Goal: Task Accomplishment & Management: Complete application form

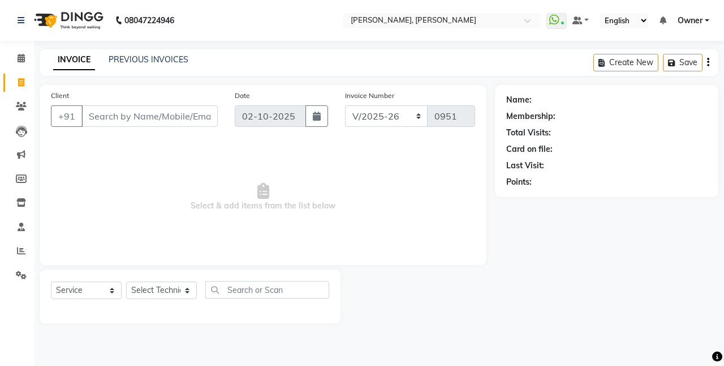
select select "5749"
select select "service"
click at [114, 122] on input "Client" at bounding box center [149, 116] width 136 height 22
click at [149, 59] on link "PREVIOUS INVOICES" at bounding box center [149, 59] width 80 height 10
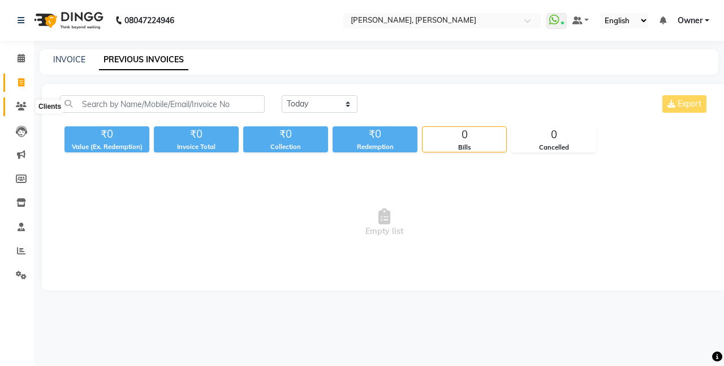
click at [18, 104] on icon at bounding box center [21, 106] width 11 height 8
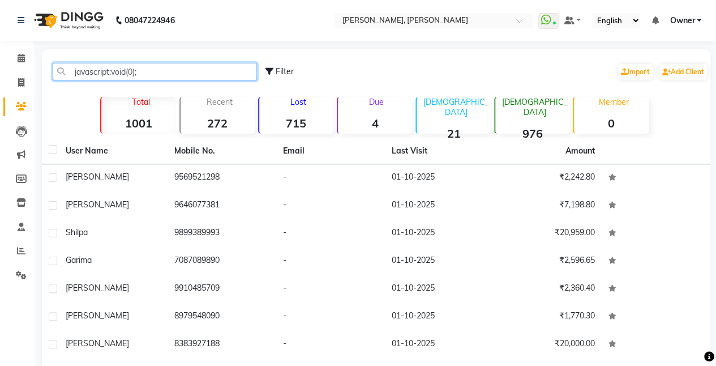
click at [184, 69] on input "javascript:void(0);" at bounding box center [155, 72] width 204 height 18
type input "javascript:void(0);"
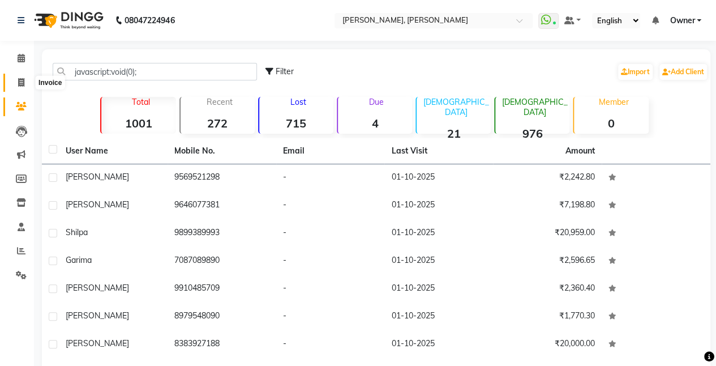
click at [15, 79] on span at bounding box center [21, 82] width 20 height 13
select select "service"
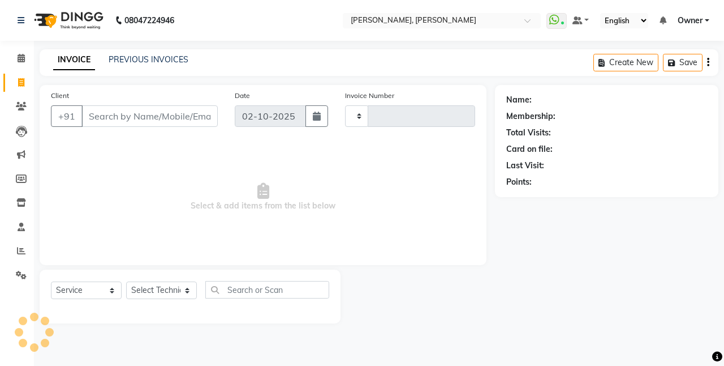
click at [101, 114] on input "Client" at bounding box center [149, 116] width 136 height 22
type input "98"
type input "0951"
select select "5749"
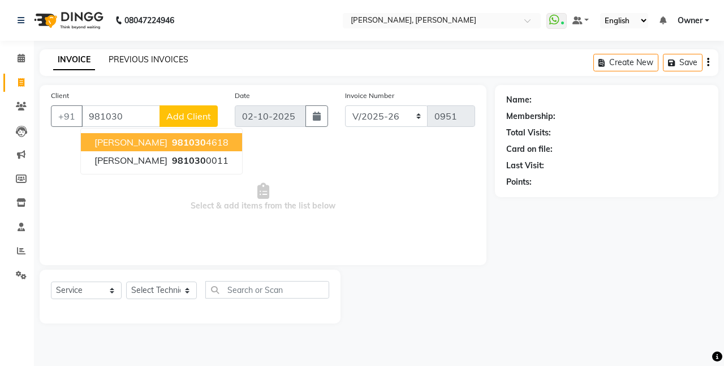
type input "981030"
click at [158, 57] on link "PREVIOUS INVOICES" at bounding box center [149, 59] width 80 height 10
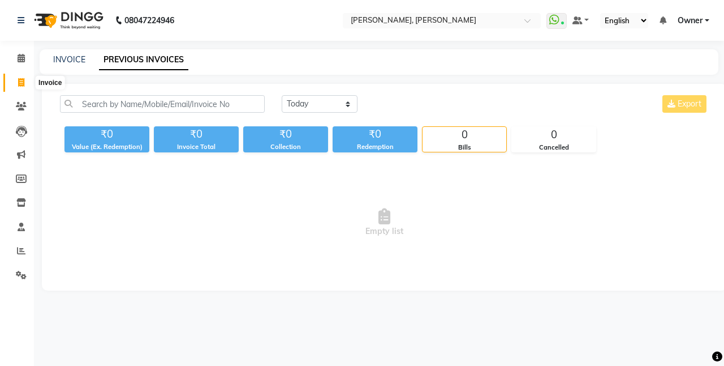
click at [29, 83] on span at bounding box center [21, 82] width 20 height 13
select select "service"
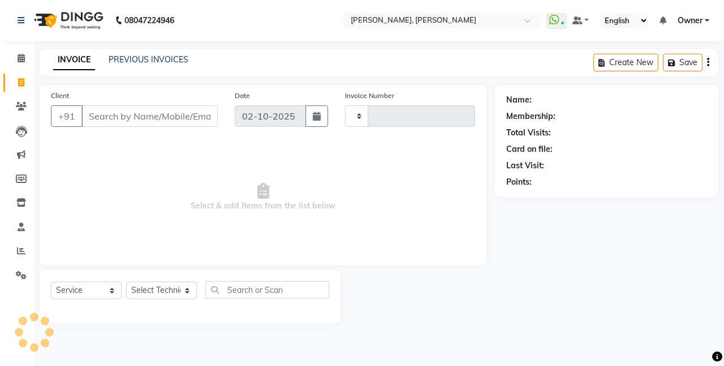
type input "0951"
select select "5749"
click at [119, 109] on input "Client" at bounding box center [149, 116] width 136 height 22
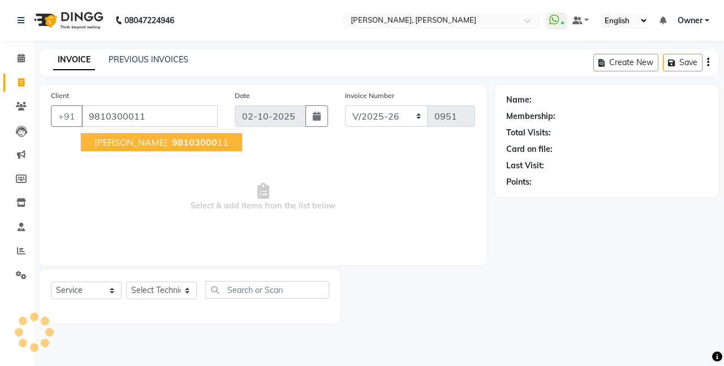
type input "9810300011"
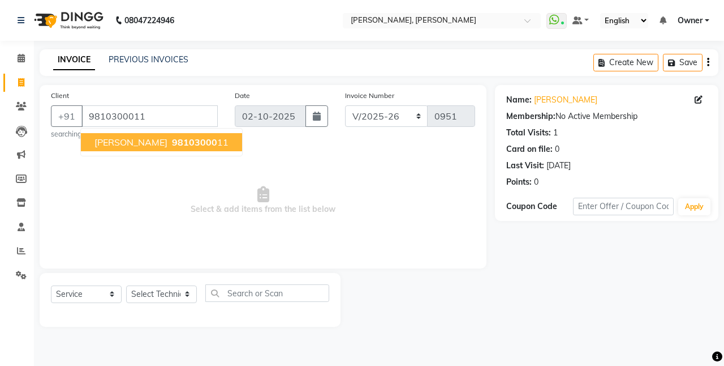
click at [172, 138] on span "98103000" at bounding box center [194, 141] width 45 height 11
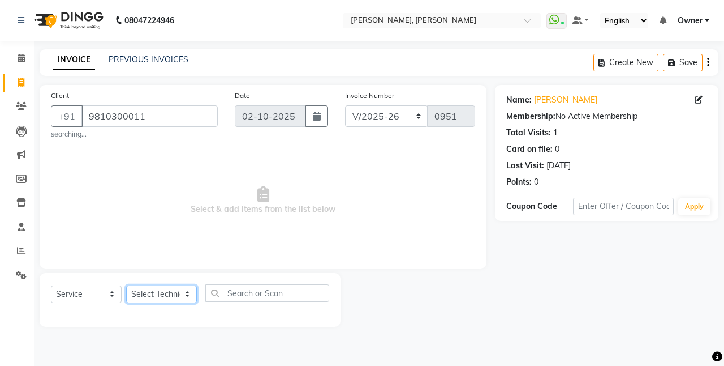
click at [182, 295] on select "Select Technician [PERSON_NAME] Chetan Manager [PERSON_NAME] Owner [PERSON_NAME…" at bounding box center [161, 294] width 71 height 18
select select "39727"
click at [126, 285] on select "Select Technician [PERSON_NAME] Chetan Manager [PERSON_NAME] Owner [PERSON_NAME…" at bounding box center [161, 294] width 71 height 18
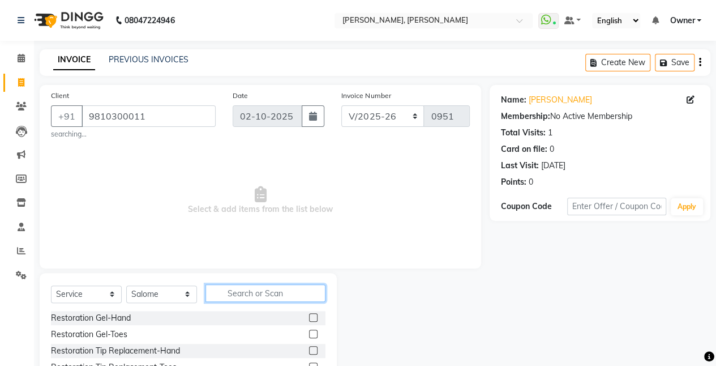
click at [230, 290] on input "text" at bounding box center [265, 293] width 120 height 18
type input "refill"
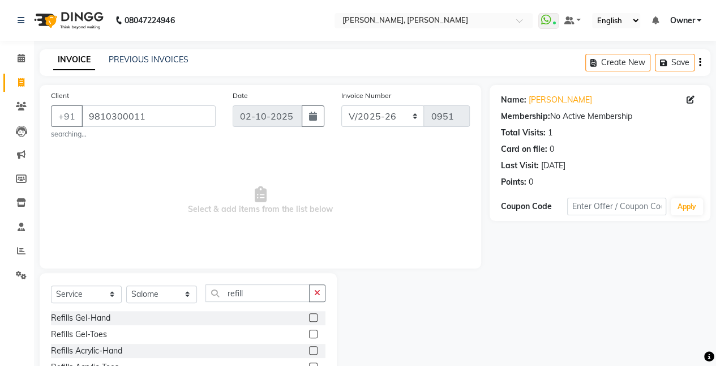
click at [309, 316] on label at bounding box center [313, 317] width 8 height 8
click at [309, 316] on input "checkbox" at bounding box center [312, 317] width 7 height 7
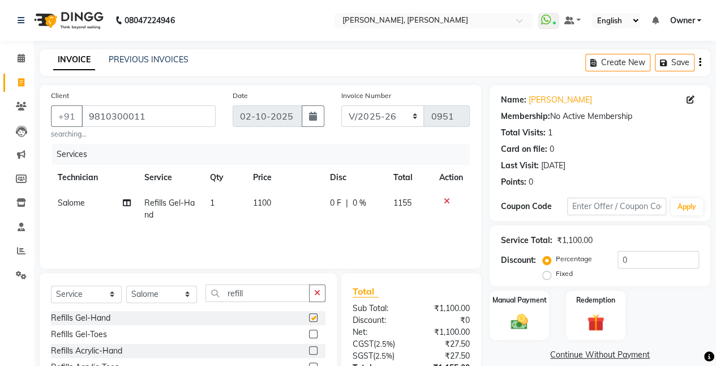
checkbox input "false"
click at [258, 295] on input "refill" at bounding box center [257, 293] width 104 height 18
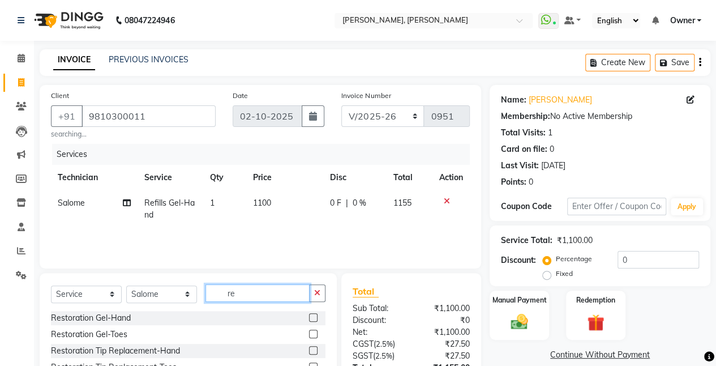
type input "r"
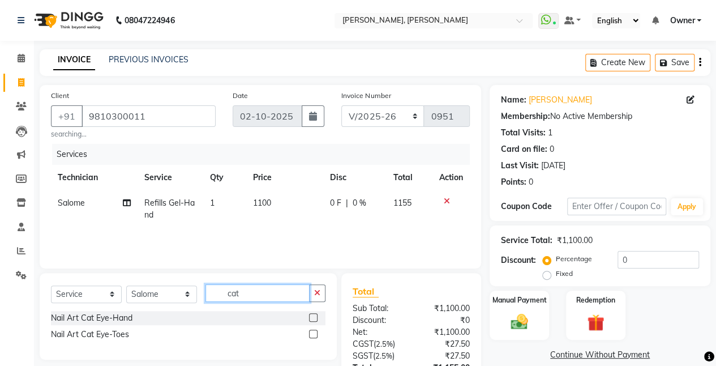
type input "cat"
click at [313, 315] on label at bounding box center [313, 317] width 8 height 8
click at [313, 315] on input "checkbox" at bounding box center [312, 317] width 7 height 7
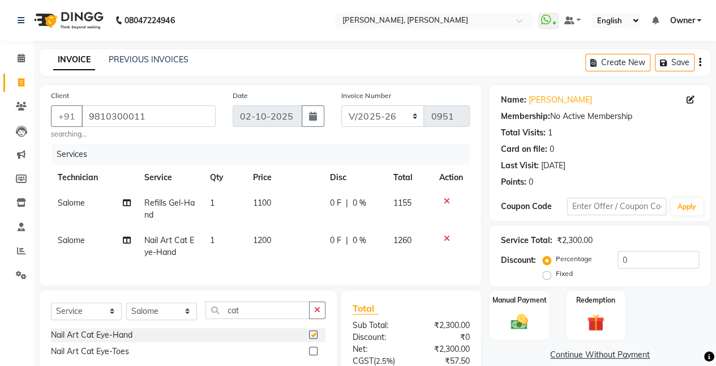
checkbox input "false"
click at [260, 241] on span "1200" at bounding box center [262, 240] width 18 height 10
select select "39727"
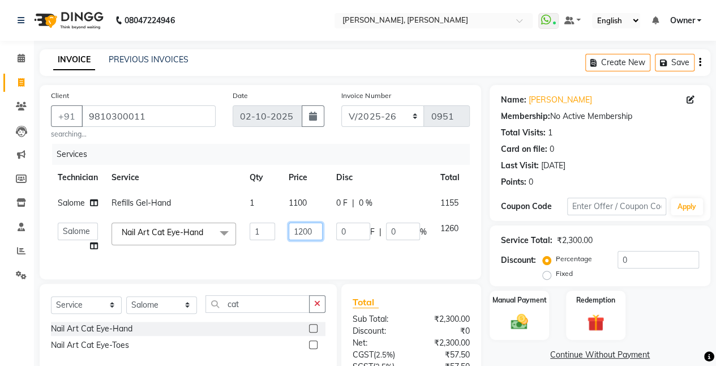
click at [319, 235] on input "1200" at bounding box center [306, 231] width 34 height 18
type input "1"
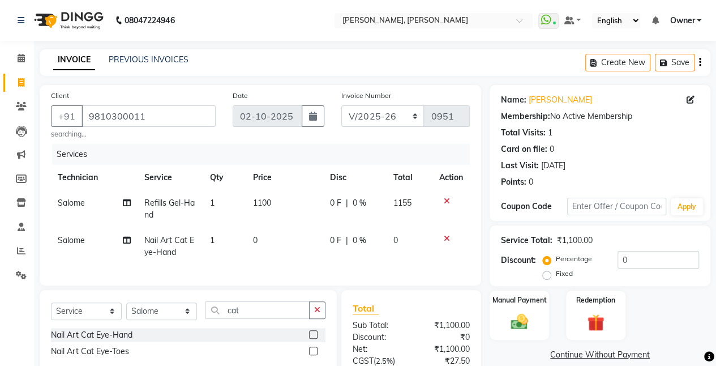
click at [308, 249] on td "0" at bounding box center [284, 246] width 77 height 37
select select "39727"
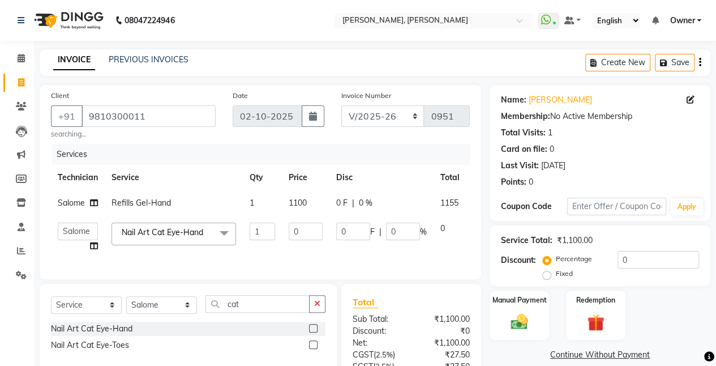
click at [341, 264] on div "Services Technician Service Qty Price Disc Total Action Salome Refills Gel-Hand…" at bounding box center [260, 206] width 419 height 124
click at [381, 243] on td "0 F | 0 %" at bounding box center [381, 237] width 104 height 43
click at [402, 233] on input "0" at bounding box center [403, 231] width 34 height 18
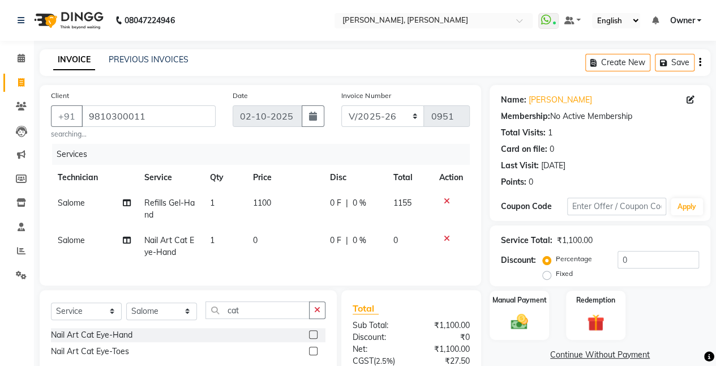
click at [442, 238] on div at bounding box center [451, 238] width 24 height 8
click at [448, 238] on icon at bounding box center [447, 238] width 6 height 8
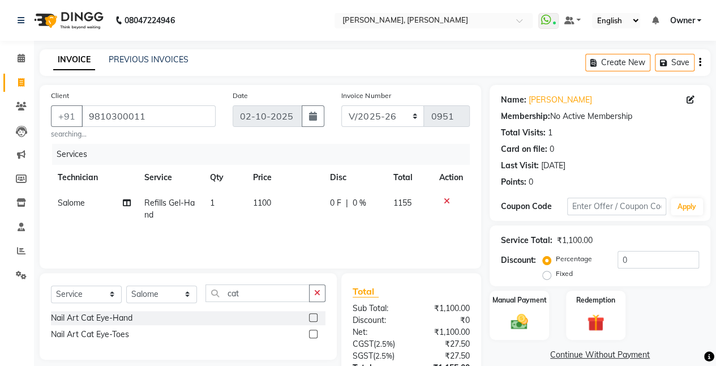
click at [267, 198] on span "1100" at bounding box center [262, 203] width 18 height 10
select select "39727"
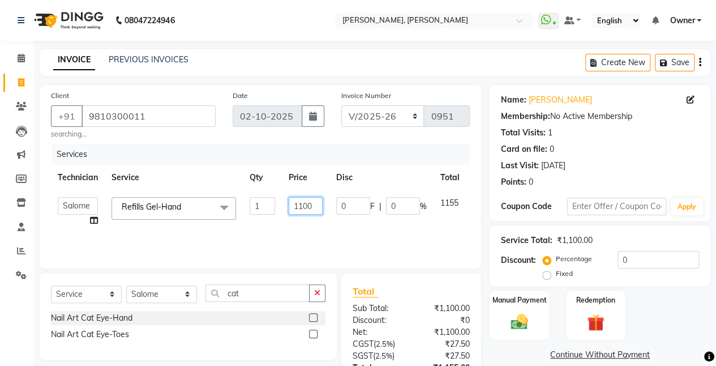
click at [319, 203] on input "1100" at bounding box center [306, 206] width 34 height 18
type input "1"
click at [319, 203] on input "number" at bounding box center [306, 206] width 34 height 18
type input "2248"
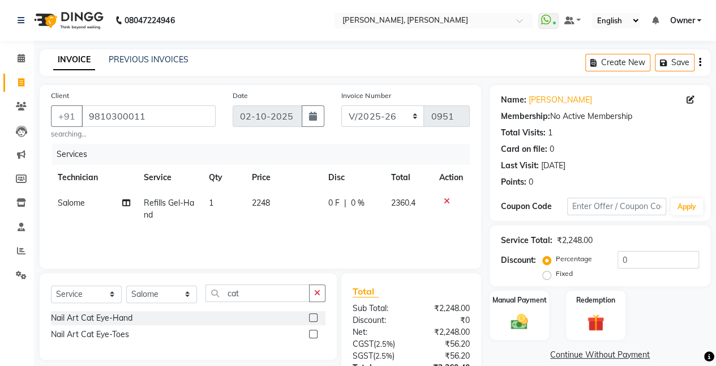
click at [87, 221] on td "Salome" at bounding box center [94, 208] width 86 height 37
select select "39727"
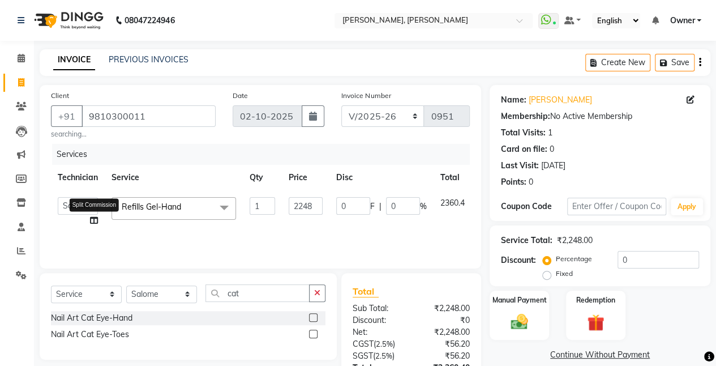
click at [93, 221] on icon at bounding box center [94, 220] width 8 height 8
select select "39727"
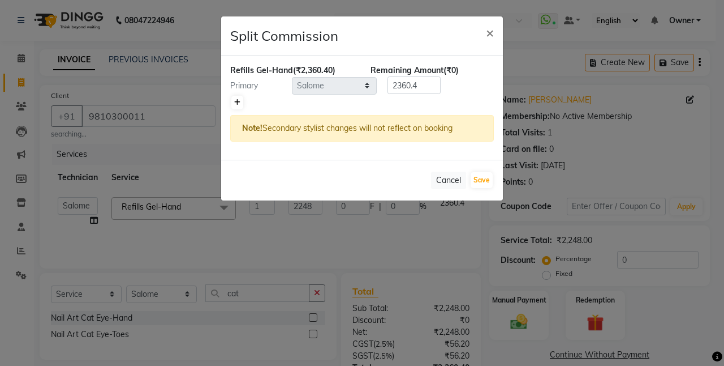
click at [237, 101] on icon at bounding box center [237, 102] width 6 height 7
type input "1180.2"
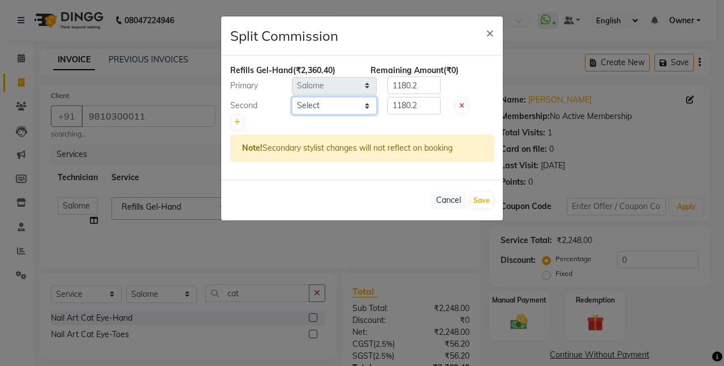
click at [346, 108] on select "Select [PERSON_NAME] Chetan Manager [PERSON_NAME] Owner [PERSON_NAME] [PERSON_N…" at bounding box center [334, 106] width 85 height 18
select select "60492"
click at [292, 97] on select "Select [PERSON_NAME] Chetan Manager [PERSON_NAME] Owner [PERSON_NAME] [PERSON_N…" at bounding box center [334, 106] width 85 height 18
click at [481, 195] on button "Save" at bounding box center [482, 200] width 22 height 16
select select "Select"
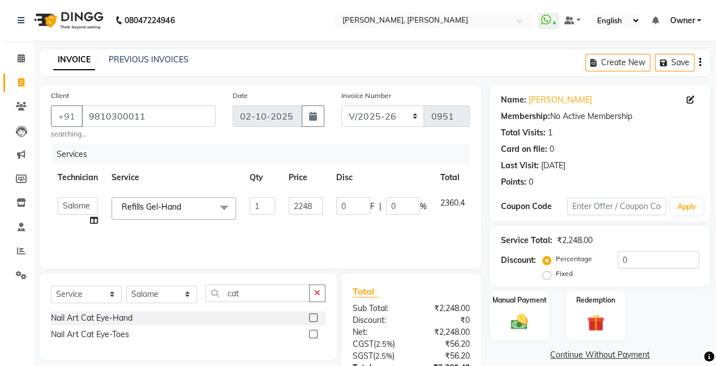
scroll to position [90, 0]
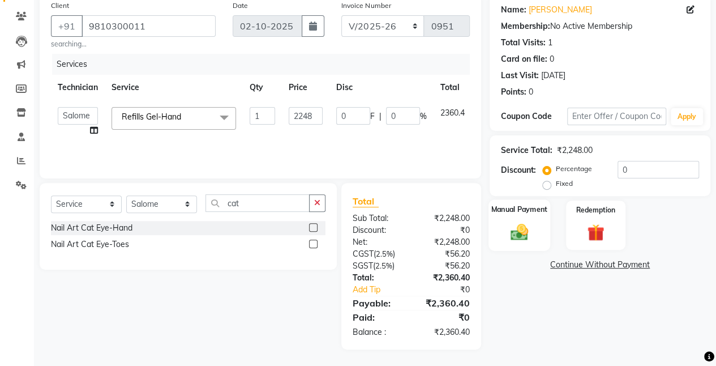
click at [526, 214] on div "Manual Payment" at bounding box center [519, 225] width 62 height 52
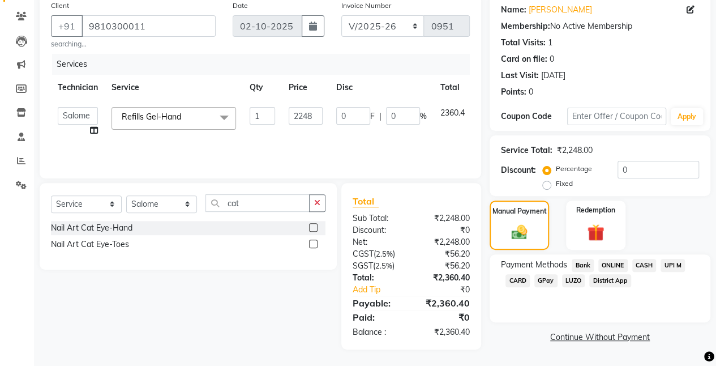
click at [643, 264] on span "CASH" at bounding box center [644, 265] width 24 height 13
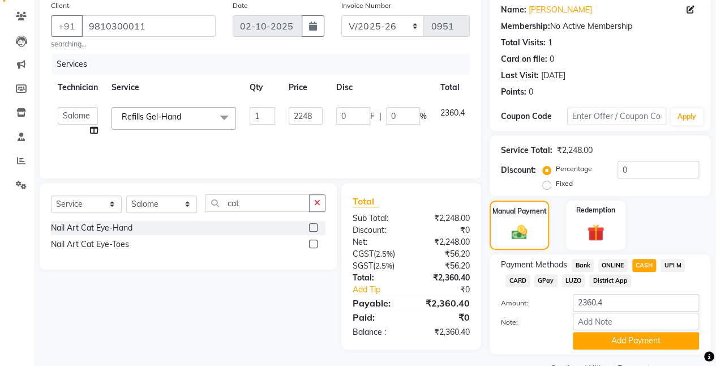
scroll to position [118, 0]
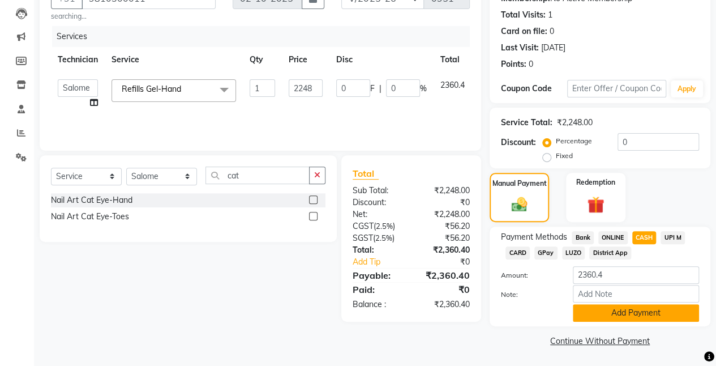
click at [599, 312] on button "Add Payment" at bounding box center [636, 313] width 126 height 18
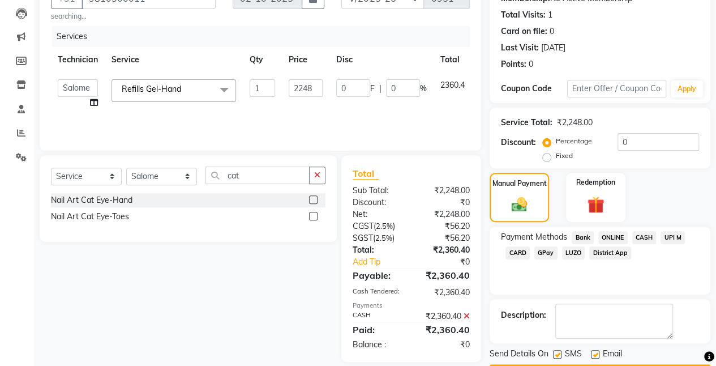
scroll to position [149, 0]
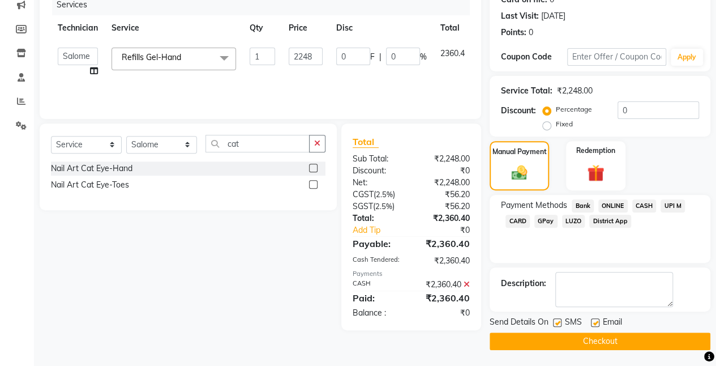
click at [495, 340] on button "Checkout" at bounding box center [600, 341] width 221 height 18
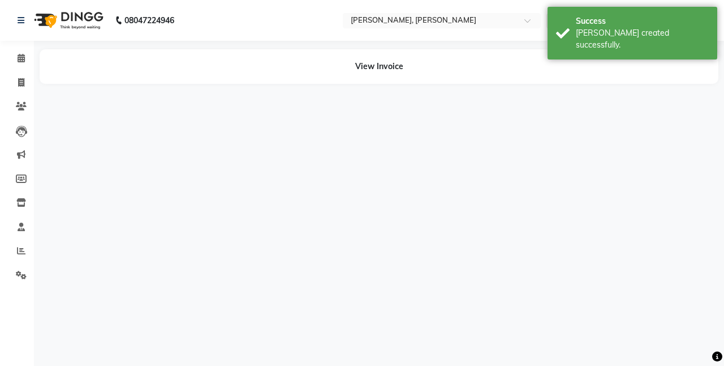
select select "39727"
select select "60492"
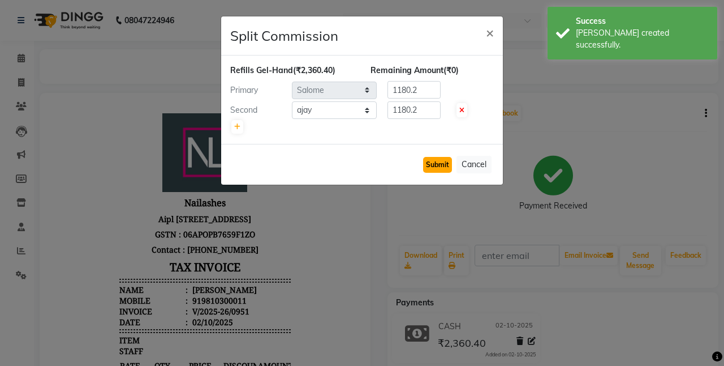
click at [429, 162] on button "Submit" at bounding box center [437, 165] width 29 height 16
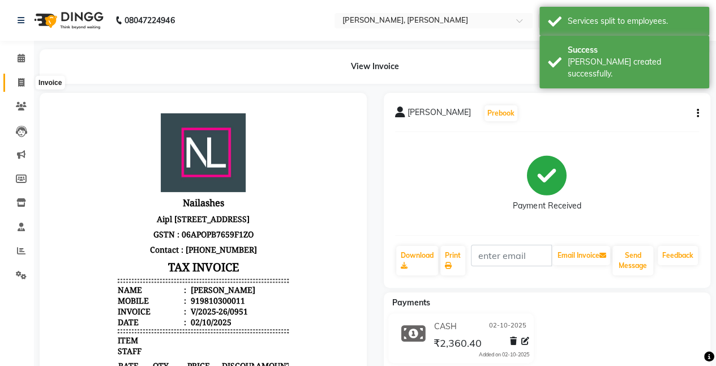
click at [16, 84] on span at bounding box center [21, 82] width 20 height 13
select select "service"
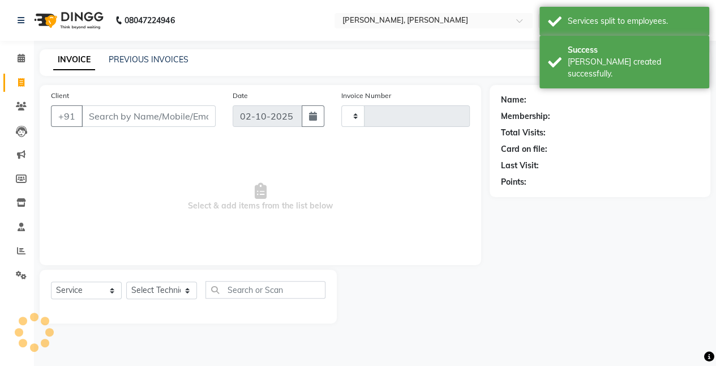
type input "0952"
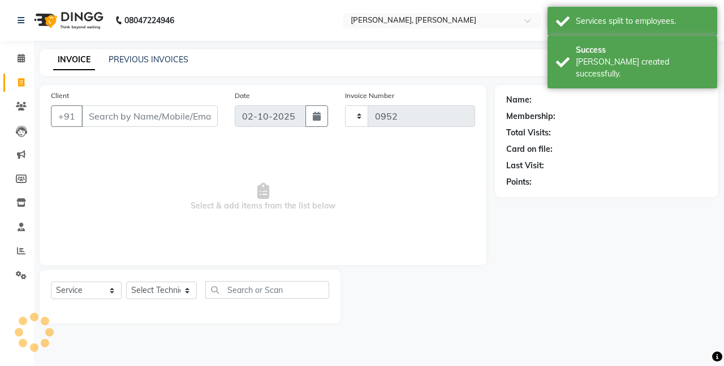
select select "5749"
click at [84, 115] on input "Client" at bounding box center [149, 116] width 136 height 22
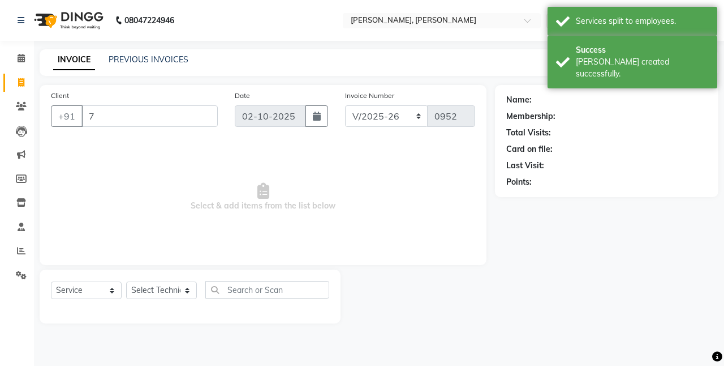
click at [84, 115] on input "7" at bounding box center [149, 116] width 136 height 22
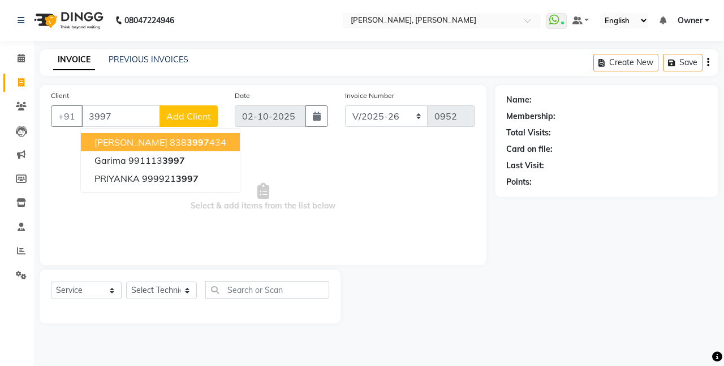
click at [129, 112] on input "3997" at bounding box center [120, 116] width 79 height 22
type input "3"
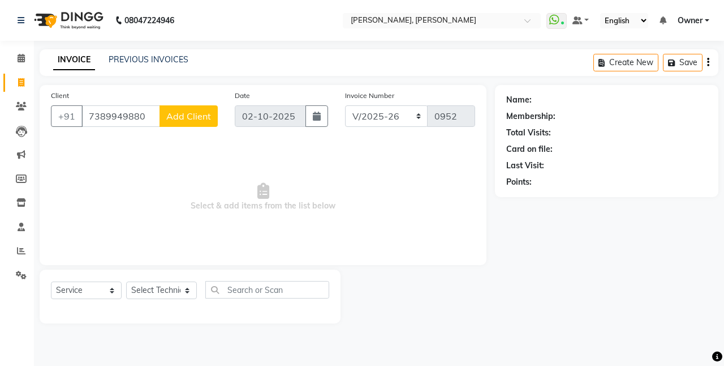
type input "7389949880"
click at [194, 125] on button "Add Client" at bounding box center [189, 116] width 58 height 22
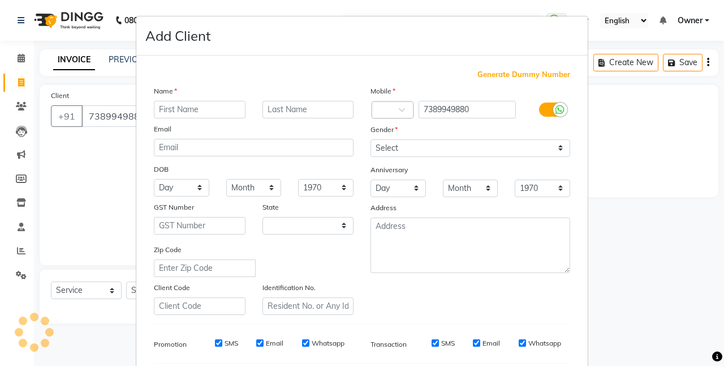
select select "21"
click at [202, 108] on input "text" at bounding box center [200, 110] width 92 height 18
type input "[PERSON_NAME]"
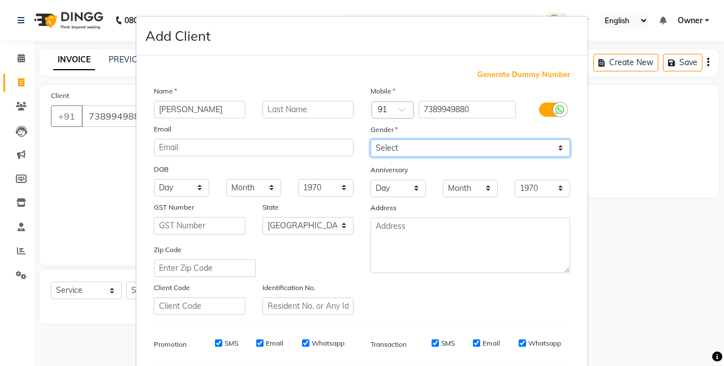
click at [393, 147] on select "Select [DEMOGRAPHIC_DATA] [DEMOGRAPHIC_DATA] Other Prefer Not To Say" at bounding box center [471, 148] width 200 height 18
select select "[DEMOGRAPHIC_DATA]"
click at [371, 139] on select "Select [DEMOGRAPHIC_DATA] [DEMOGRAPHIC_DATA] Other Prefer Not To Say" at bounding box center [471, 148] width 200 height 18
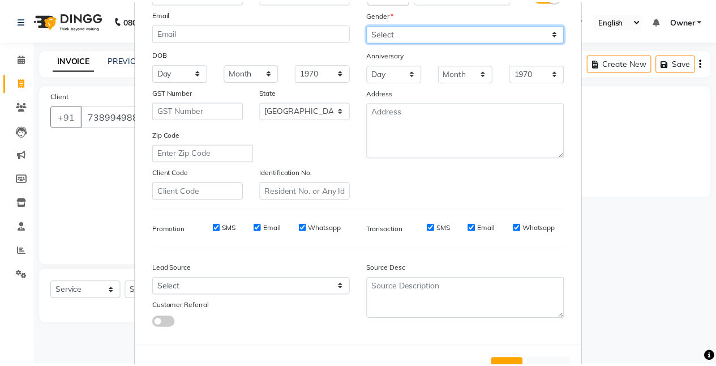
scroll to position [155, 0]
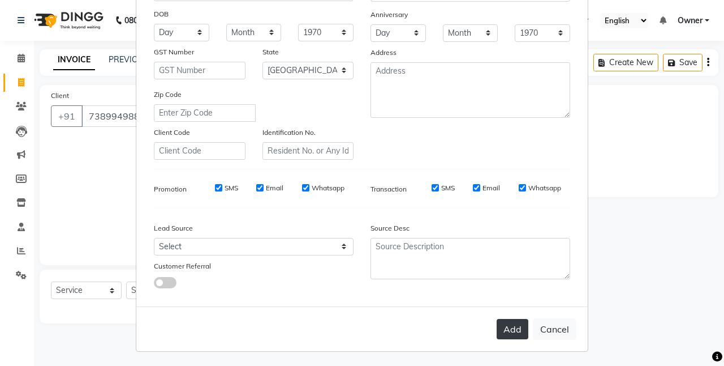
click at [509, 327] on button "Add" at bounding box center [513, 329] width 32 height 20
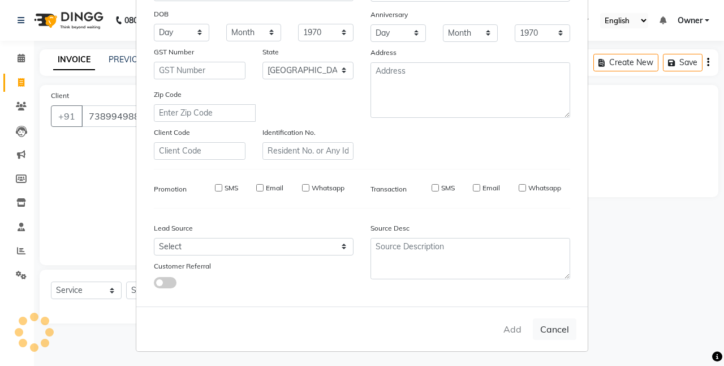
select select
select select "null"
select select
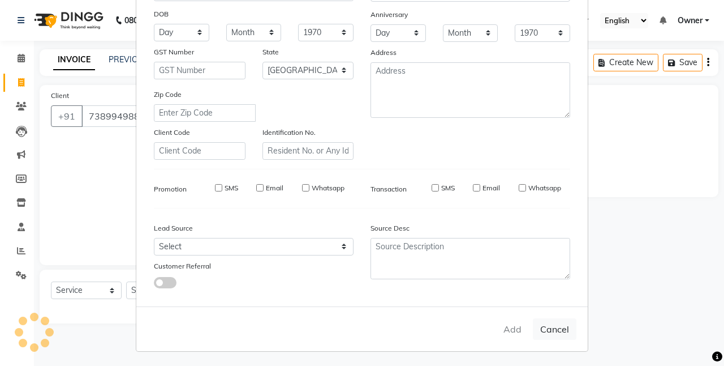
select select
checkbox input "false"
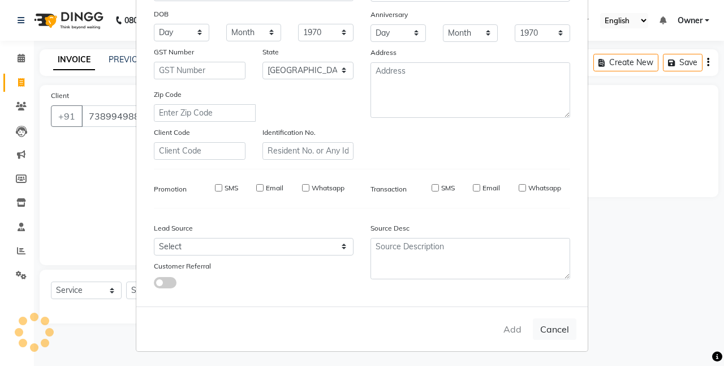
checkbox input "false"
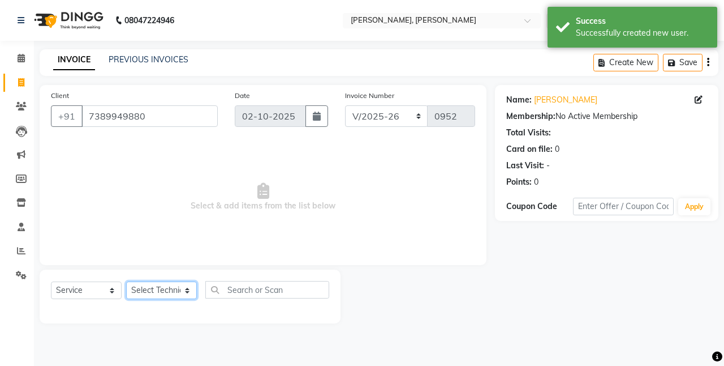
click at [162, 289] on select "Select Technician [PERSON_NAME] Chetan Manager [PERSON_NAME] Owner [PERSON_NAME…" at bounding box center [161, 290] width 71 height 18
click at [126, 281] on select "Select Technician [PERSON_NAME] Chetan Manager [PERSON_NAME] Owner [PERSON_NAME…" at bounding box center [161, 290] width 71 height 18
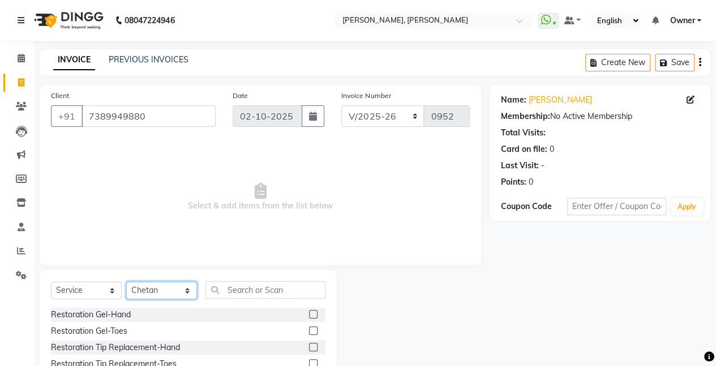
click at [164, 294] on select "Select Technician [PERSON_NAME] Chetan Manager [PERSON_NAME] Owner [PERSON_NAME…" at bounding box center [161, 290] width 71 height 18
select select "62295"
click at [126, 281] on select "Select Technician [PERSON_NAME] Chetan Manager [PERSON_NAME] Owner [PERSON_NAME…" at bounding box center [161, 290] width 71 height 18
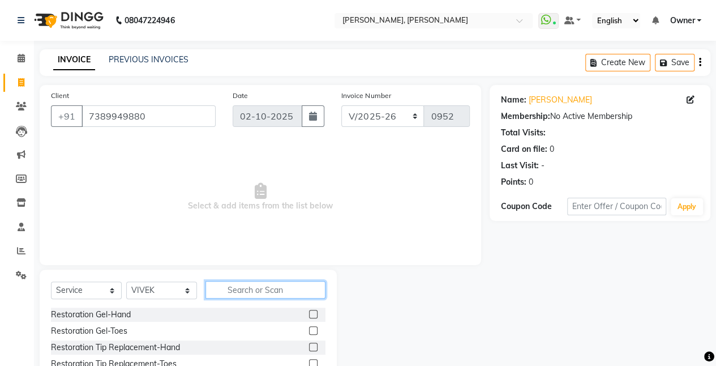
click at [255, 289] on input "text" at bounding box center [265, 290] width 120 height 18
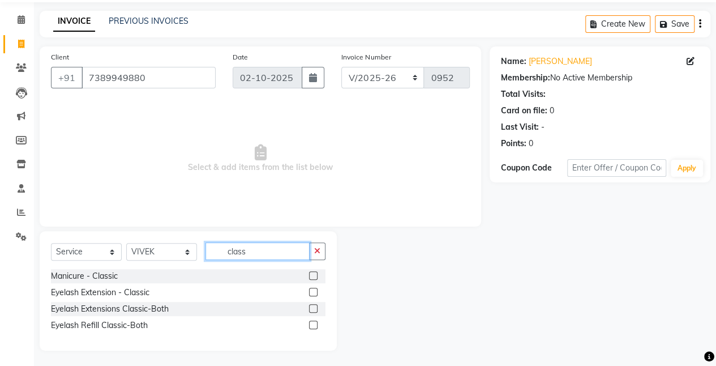
scroll to position [40, 0]
click at [293, 252] on input "class" at bounding box center [257, 250] width 104 height 18
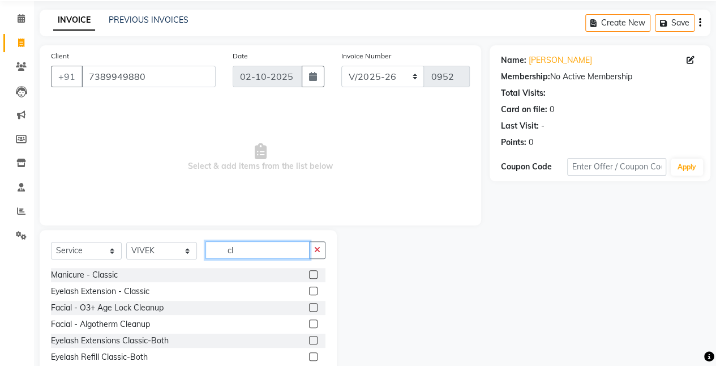
type input "c"
type input "las"
click at [309, 290] on label at bounding box center [313, 290] width 8 height 8
click at [309, 290] on input "checkbox" at bounding box center [312, 291] width 7 height 7
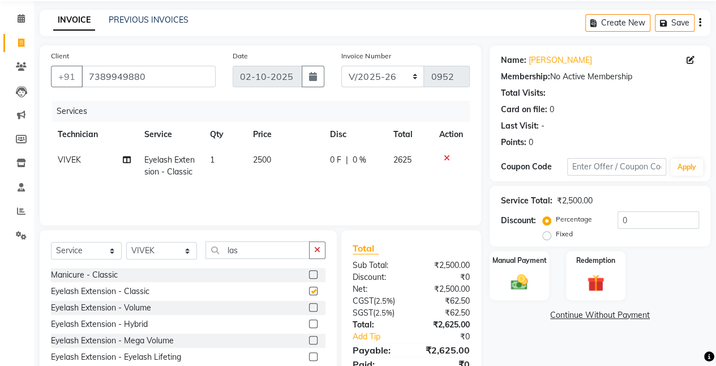
checkbox input "false"
click at [269, 158] on span "2500" at bounding box center [262, 160] width 18 height 10
select select "62295"
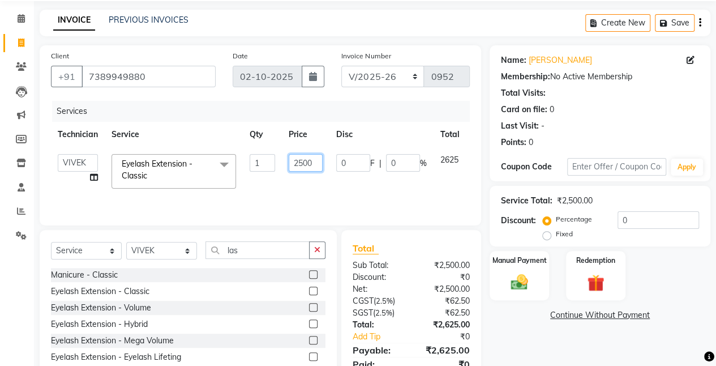
click at [312, 165] on input "2500" at bounding box center [306, 163] width 34 height 18
type input "2"
click at [318, 163] on input "number" at bounding box center [306, 163] width 34 height 18
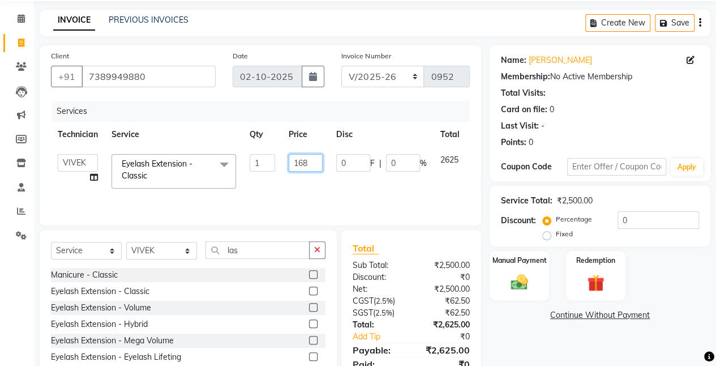
type input "1686"
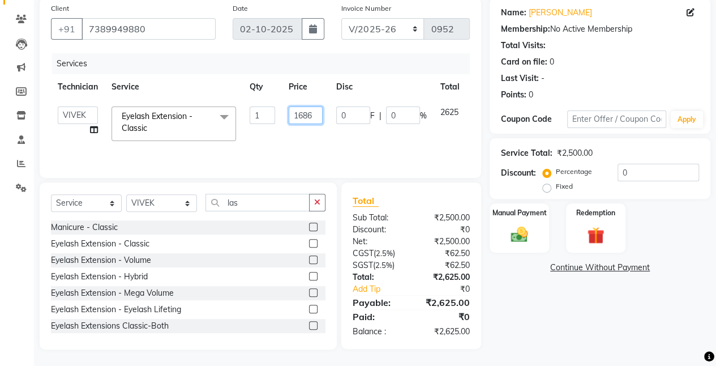
scroll to position [87, 0]
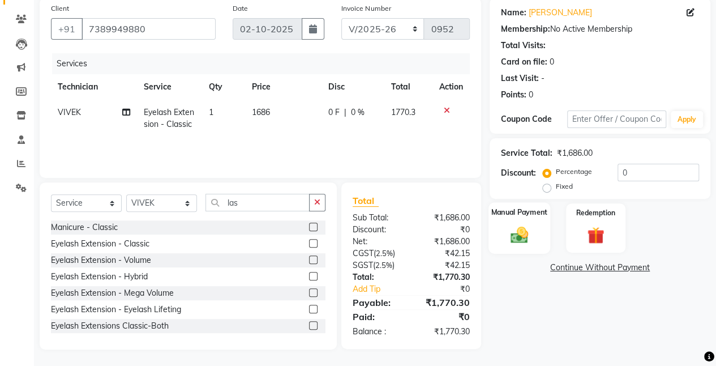
click at [530, 246] on div "Manual Payment" at bounding box center [519, 228] width 62 height 52
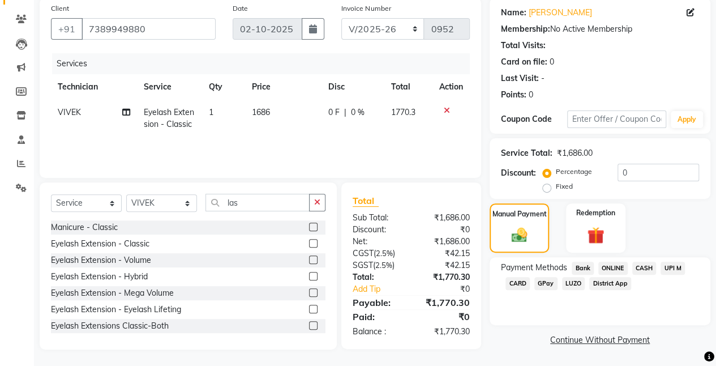
click at [612, 266] on span "ONLINE" at bounding box center [612, 267] width 29 height 13
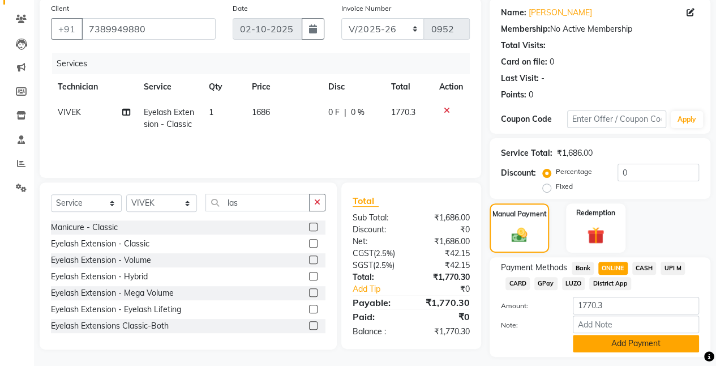
click at [583, 341] on button "Add Payment" at bounding box center [636, 343] width 126 height 18
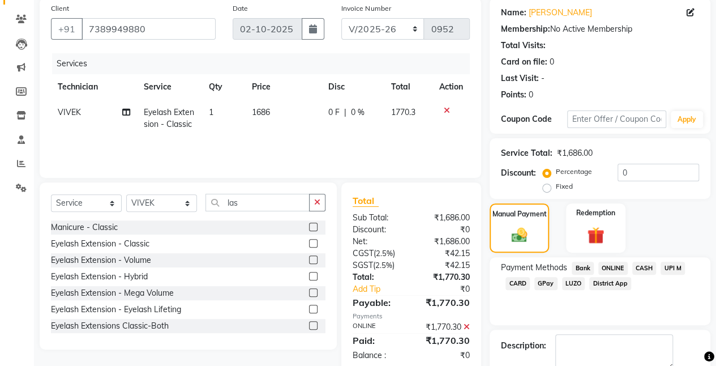
scroll to position [149, 0]
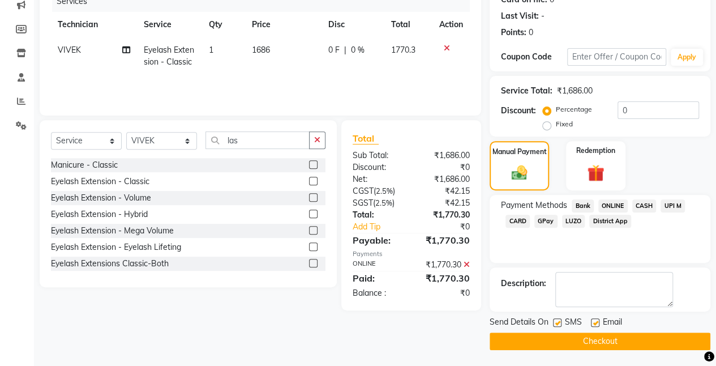
click at [509, 348] on button "Checkout" at bounding box center [600, 341] width 221 height 18
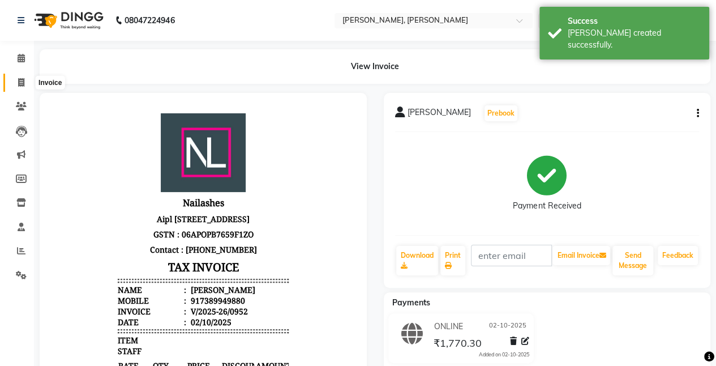
click at [16, 84] on span at bounding box center [21, 82] width 20 height 13
select select "service"
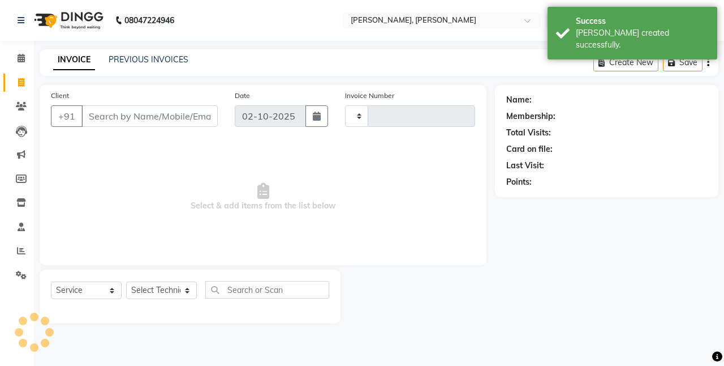
type input "0953"
select select "5749"
click at [102, 117] on input "Client" at bounding box center [149, 116] width 136 height 22
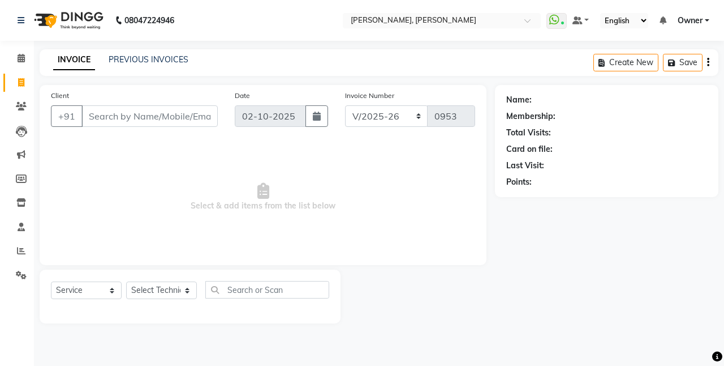
click at [108, 107] on input "Client" at bounding box center [149, 116] width 136 height 22
type input "9717000276"
click at [182, 122] on button "Add Client" at bounding box center [189, 116] width 58 height 22
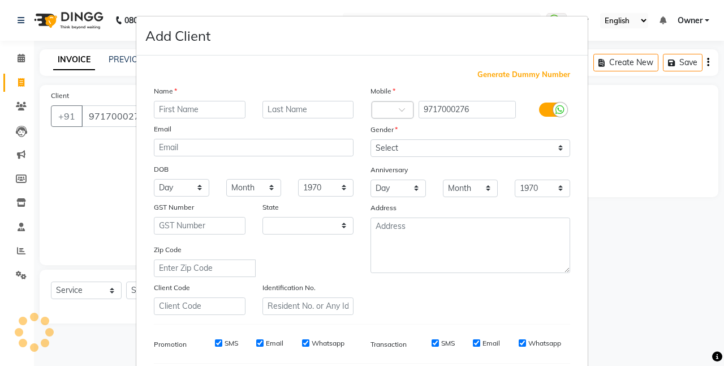
select select "21"
click at [194, 113] on input "text" at bounding box center [200, 110] width 92 height 18
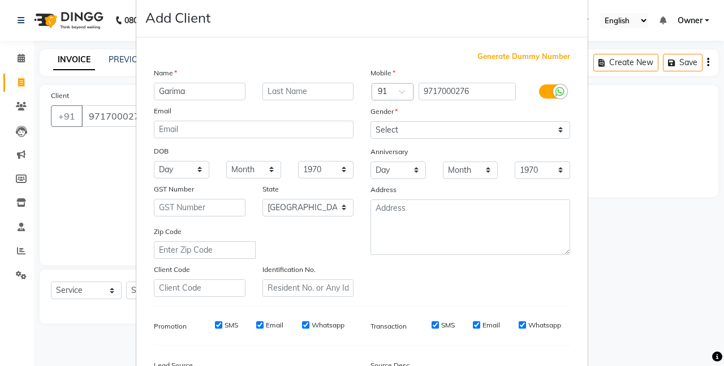
type input "Garima"
click at [417, 127] on select "Select [DEMOGRAPHIC_DATA] [DEMOGRAPHIC_DATA] Other Prefer Not To Say" at bounding box center [471, 130] width 200 height 18
select select "[DEMOGRAPHIC_DATA]"
click at [371, 121] on select "Select [DEMOGRAPHIC_DATA] [DEMOGRAPHIC_DATA] Other Prefer Not To Say" at bounding box center [471, 130] width 200 height 18
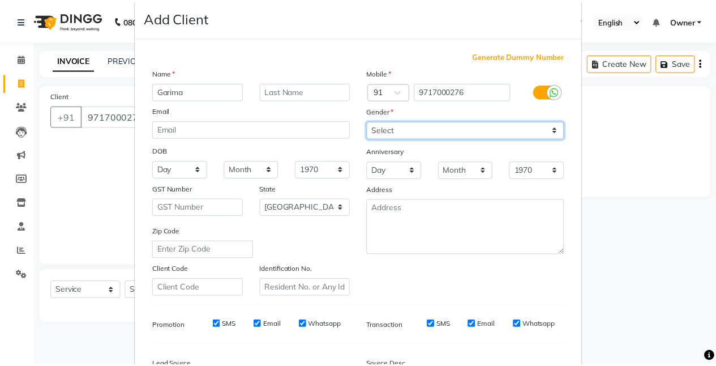
scroll to position [155, 0]
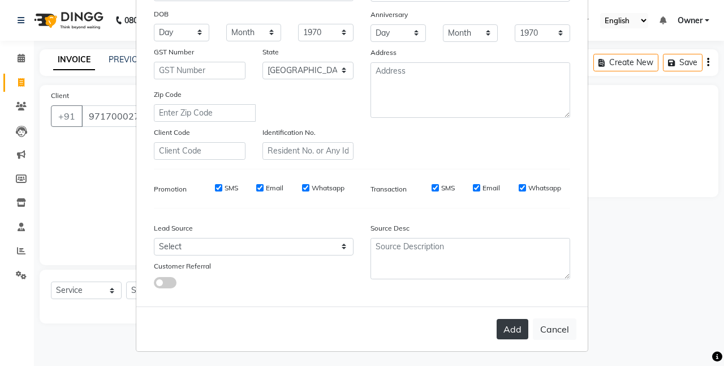
click at [510, 336] on button "Add" at bounding box center [513, 329] width 32 height 20
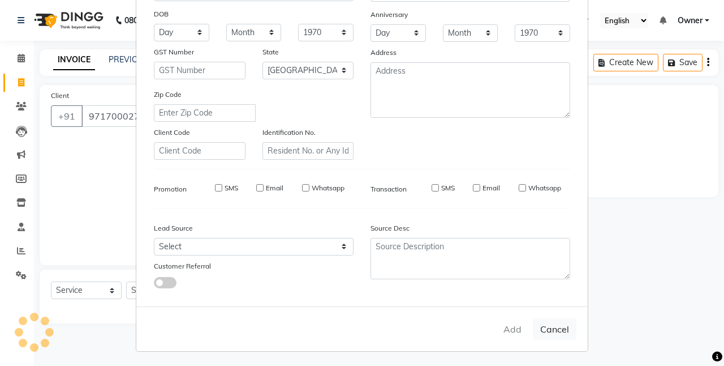
select select
select select "null"
select select
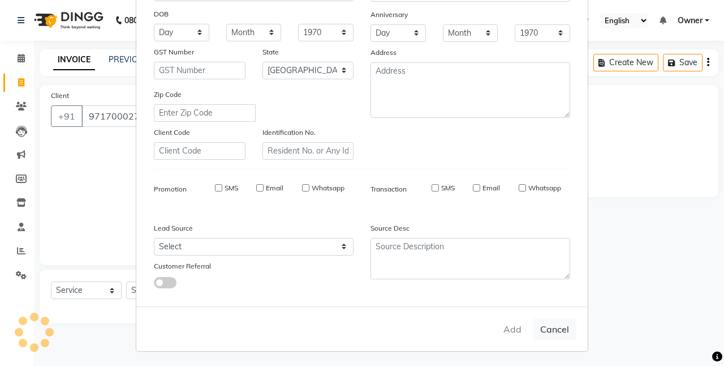
select select
checkbox input "false"
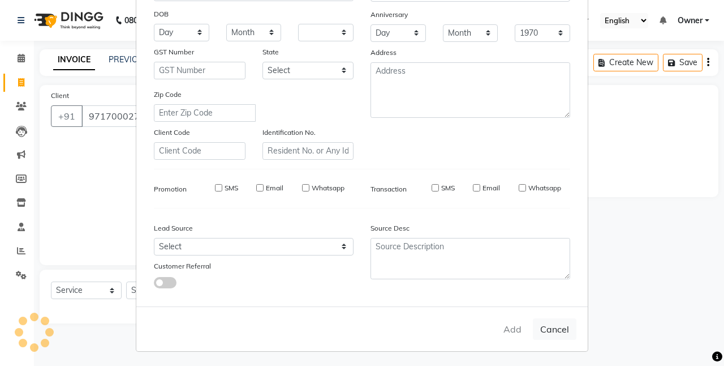
checkbox input "false"
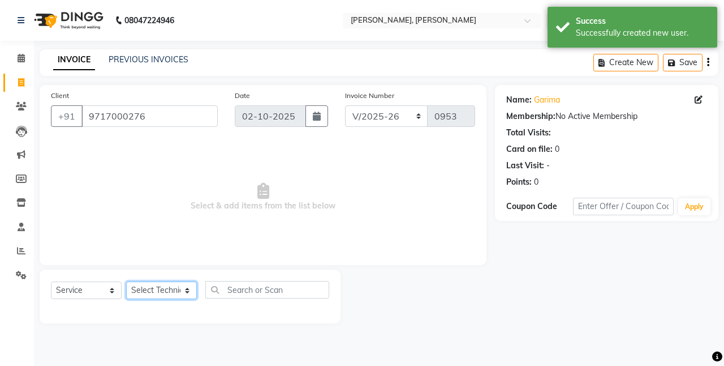
click at [162, 295] on select "Select Technician [PERSON_NAME] Chetan Manager [PERSON_NAME] Owner [PERSON_NAME…" at bounding box center [161, 290] width 71 height 18
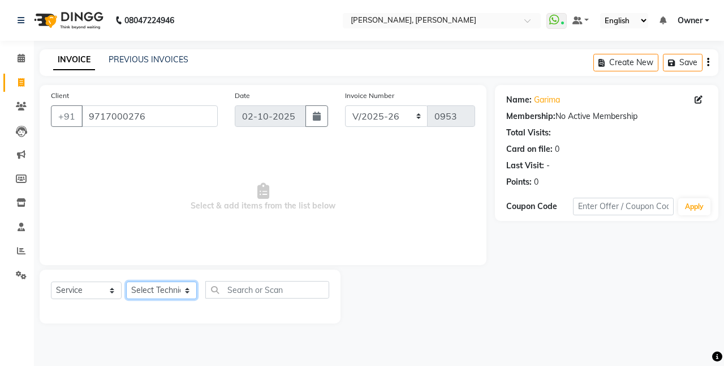
select select "92701"
click at [126, 281] on select "Select Technician [PERSON_NAME] Chetan Manager [PERSON_NAME] Owner [PERSON_NAME…" at bounding box center [161, 290] width 71 height 18
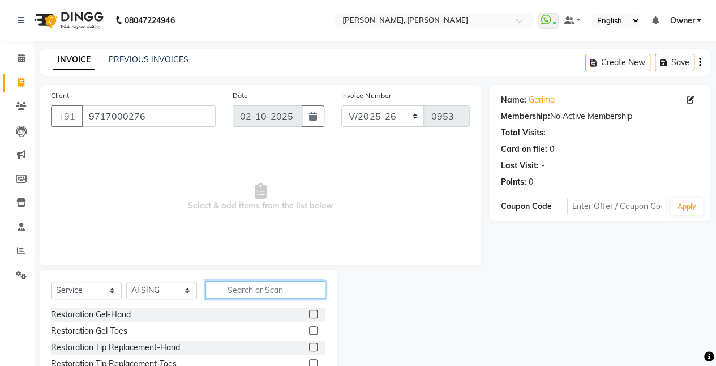
click at [242, 285] on input "text" at bounding box center [265, 290] width 120 height 18
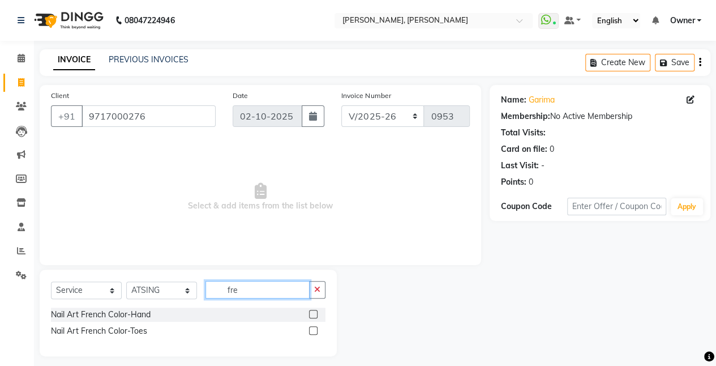
type input "fre"
click at [314, 315] on label at bounding box center [313, 314] width 8 height 8
click at [314, 315] on input "checkbox" at bounding box center [312, 314] width 7 height 7
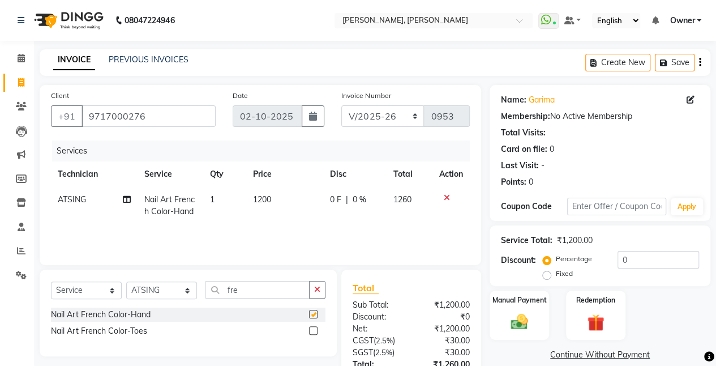
checkbox input "false"
click at [264, 198] on span "1200" at bounding box center [262, 199] width 18 height 10
select select "92701"
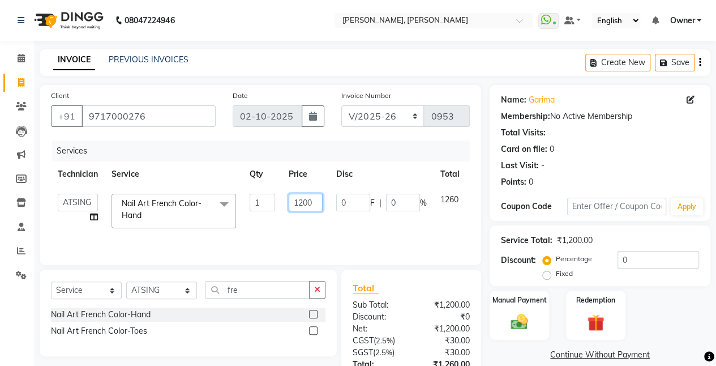
click at [312, 205] on input "1200" at bounding box center [306, 203] width 34 height 18
type input "1"
type input "1124"
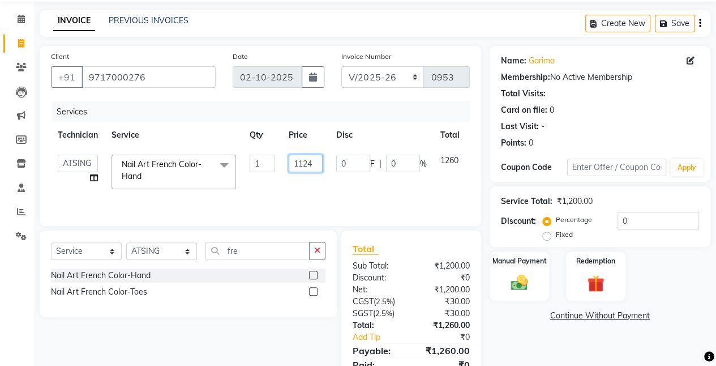
scroll to position [38, 0]
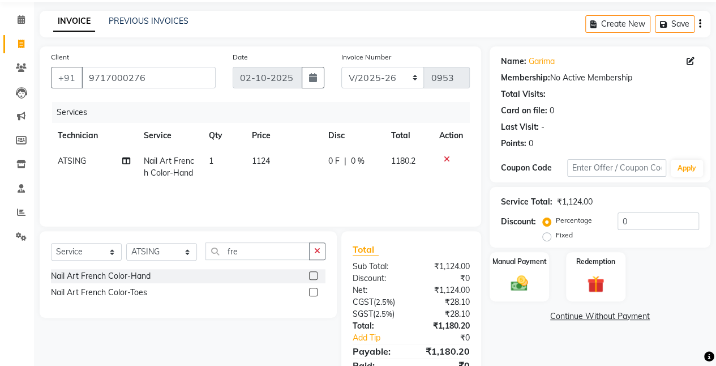
click at [331, 231] on div "Select Service Product Membership Package Voucher Prepaid Gift Card Select Tech…" at bounding box center [188, 274] width 297 height 87
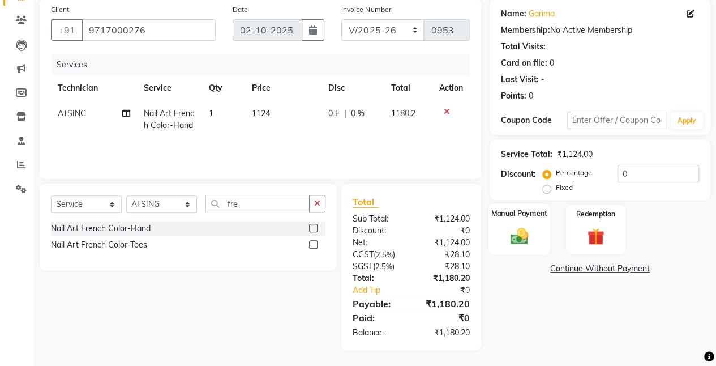
click at [509, 242] on img at bounding box center [519, 235] width 29 height 20
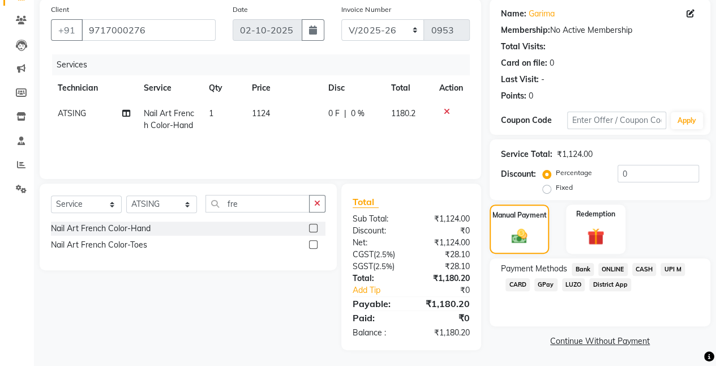
click at [607, 264] on span "ONLINE" at bounding box center [612, 269] width 29 height 13
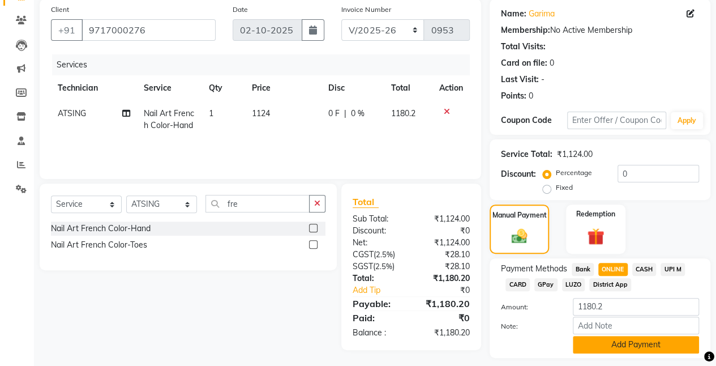
click at [593, 344] on button "Add Payment" at bounding box center [636, 345] width 126 height 18
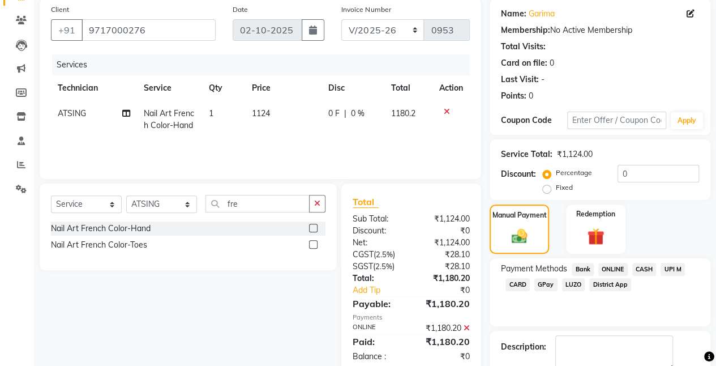
scroll to position [149, 0]
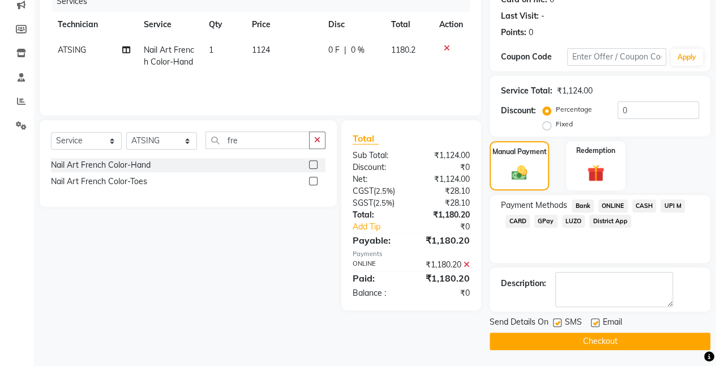
click at [544, 344] on button "Checkout" at bounding box center [600, 341] width 221 height 18
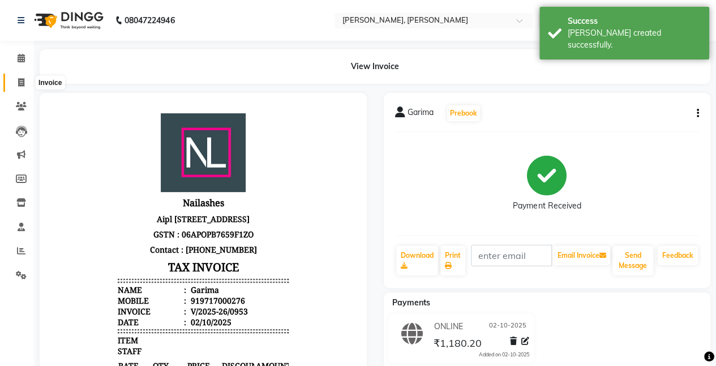
click at [23, 79] on icon at bounding box center [21, 82] width 6 height 8
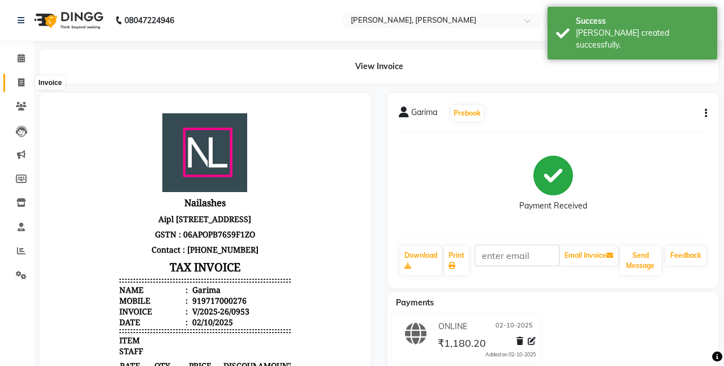
select select "service"
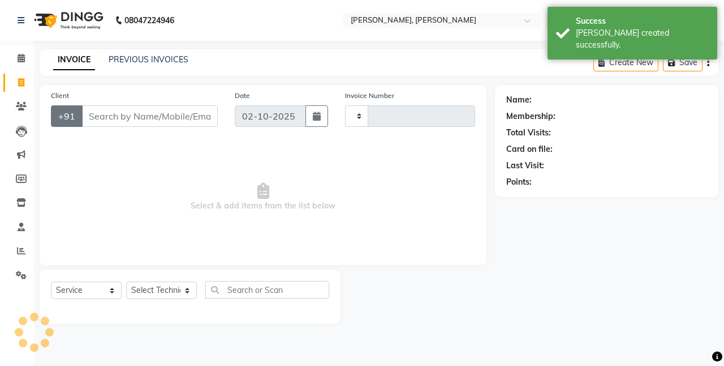
type input "0954"
select select "5749"
click at [103, 111] on input "Client" at bounding box center [149, 116] width 136 height 22
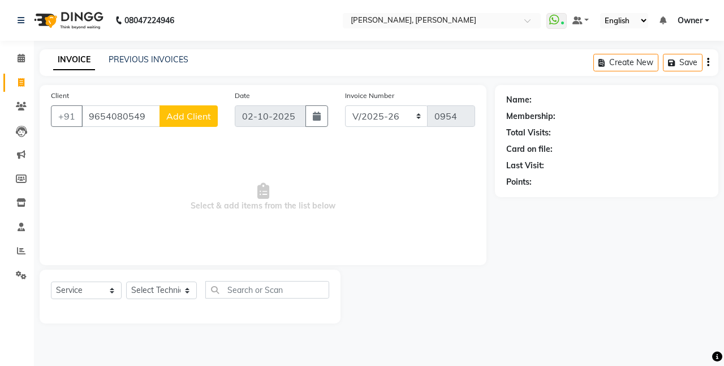
type input "9654080549"
click at [187, 125] on button "Add Client" at bounding box center [189, 116] width 58 height 22
select select "21"
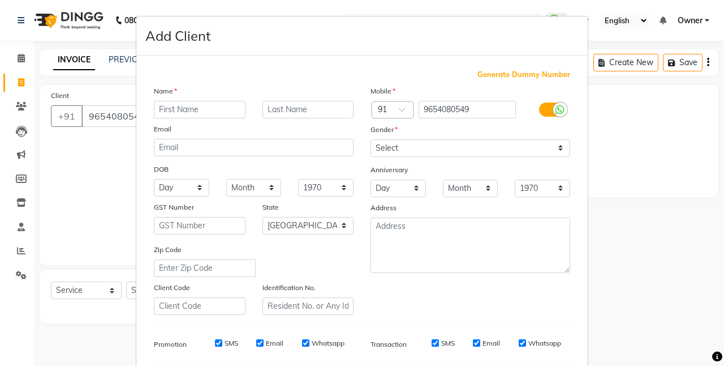
click at [200, 112] on input "text" at bounding box center [200, 110] width 92 height 18
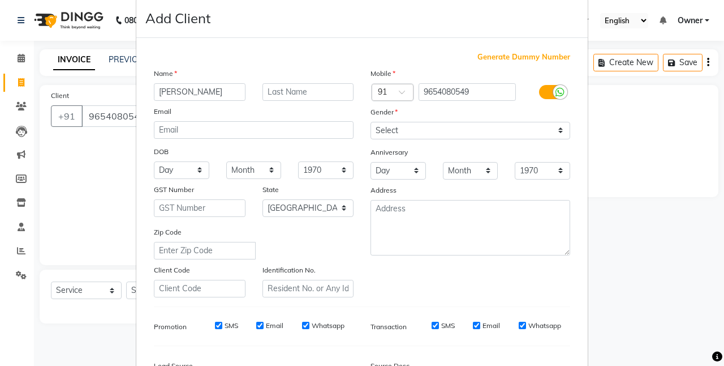
type input "[PERSON_NAME]"
click at [378, 130] on select "Select [DEMOGRAPHIC_DATA] [DEMOGRAPHIC_DATA] Other Prefer Not To Say" at bounding box center [471, 131] width 200 height 18
select select "[DEMOGRAPHIC_DATA]"
click at [371, 122] on select "Select [DEMOGRAPHIC_DATA] [DEMOGRAPHIC_DATA] Other Prefer Not To Say" at bounding box center [471, 131] width 200 height 18
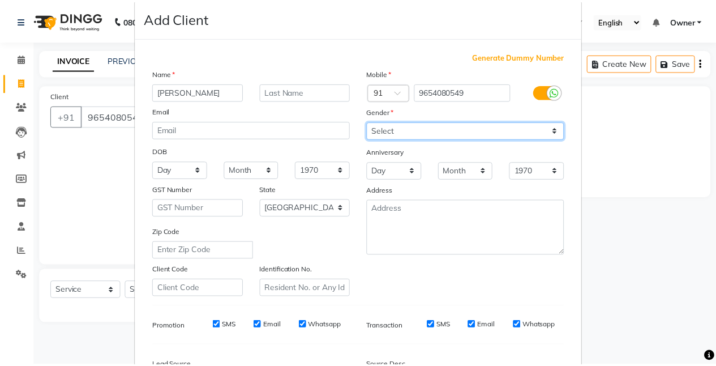
scroll to position [155, 0]
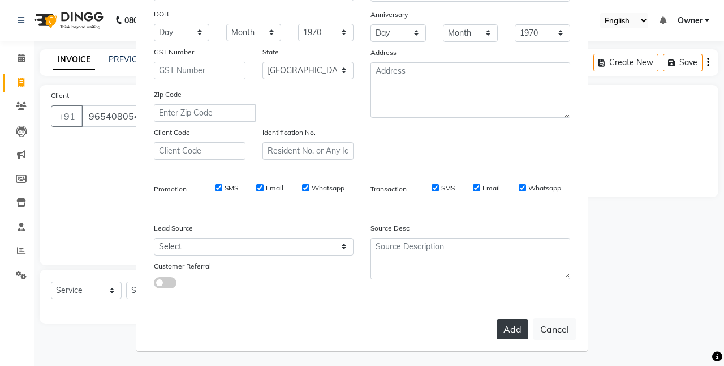
click at [504, 333] on button "Add" at bounding box center [513, 329] width 32 height 20
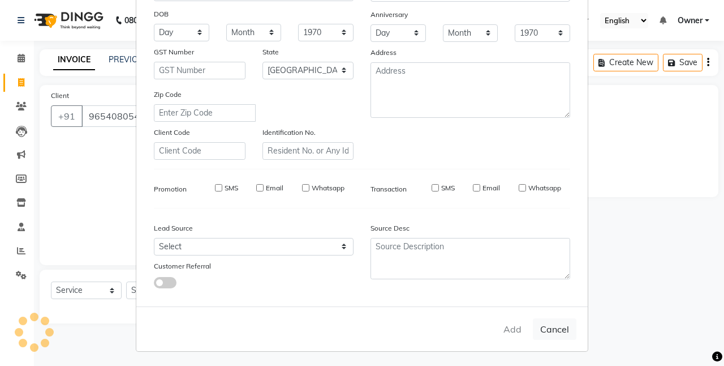
select select
select select "null"
select select
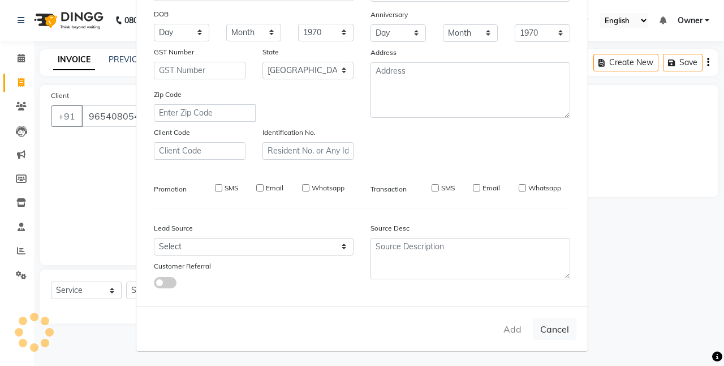
select select
checkbox input "false"
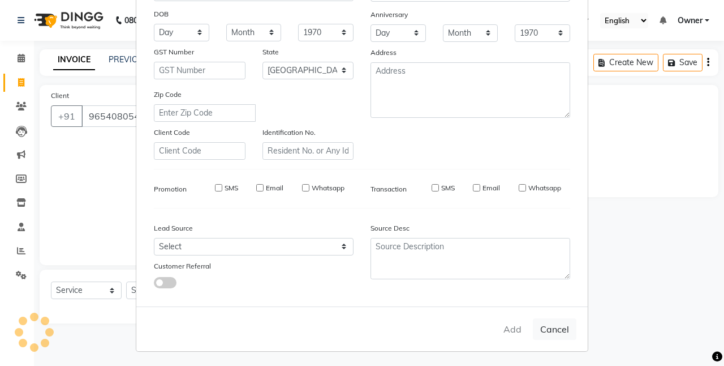
checkbox input "false"
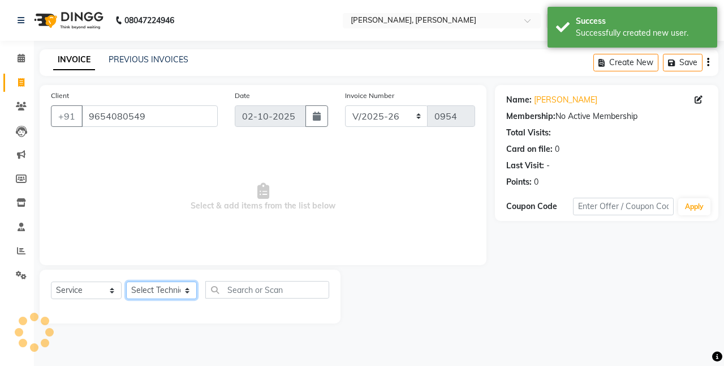
click at [177, 288] on select "Select Technician [PERSON_NAME] Chetan Manager [PERSON_NAME] Owner [PERSON_NAME…" at bounding box center [161, 290] width 71 height 18
select select "39727"
click at [126, 281] on select "Select Technician [PERSON_NAME] Chetan Manager [PERSON_NAME] Owner [PERSON_NAME…" at bounding box center [161, 290] width 71 height 18
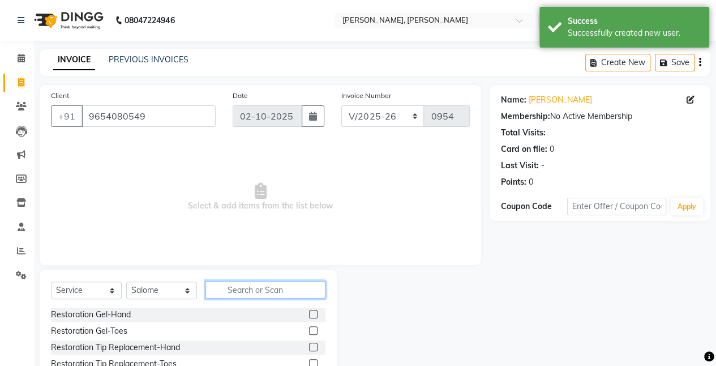
click at [238, 286] on input "text" at bounding box center [265, 290] width 120 height 18
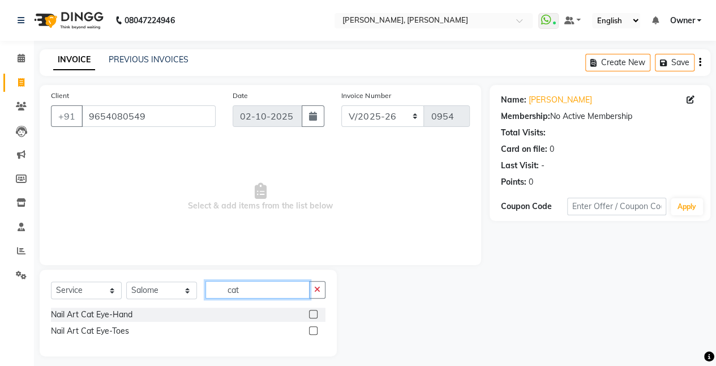
type input "cat"
click at [314, 313] on label at bounding box center [313, 314] width 8 height 8
click at [314, 313] on input "checkbox" at bounding box center [312, 314] width 7 height 7
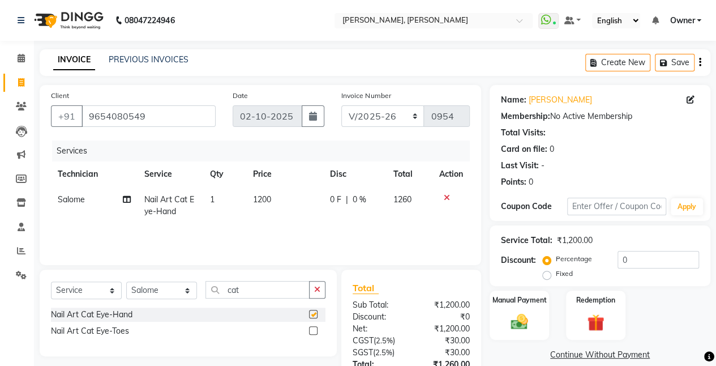
checkbox input "false"
click at [263, 199] on span "1200" at bounding box center [262, 199] width 18 height 10
select select "39727"
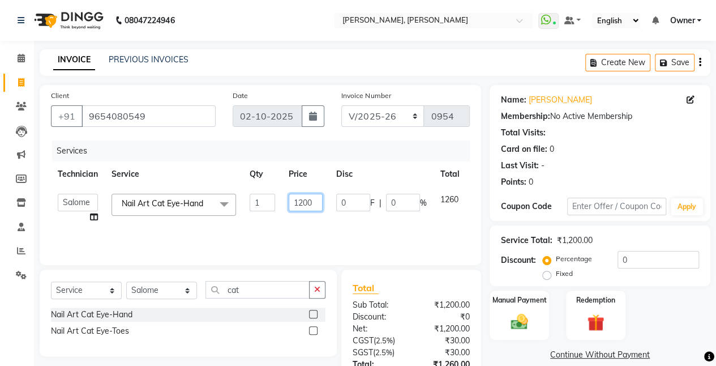
click at [318, 207] on input "1200" at bounding box center [306, 203] width 34 height 18
type input "1"
type input "1124"
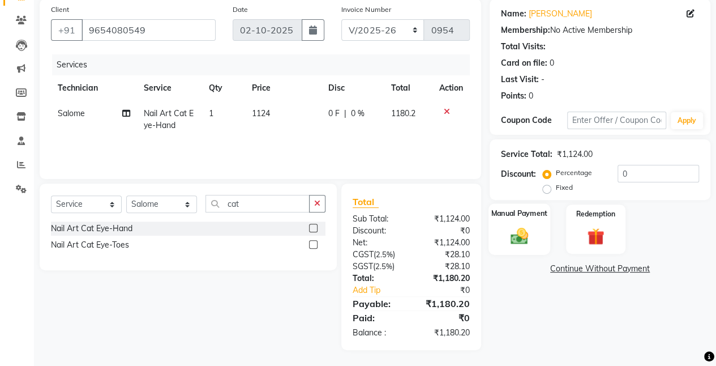
click at [505, 228] on img at bounding box center [519, 235] width 29 height 20
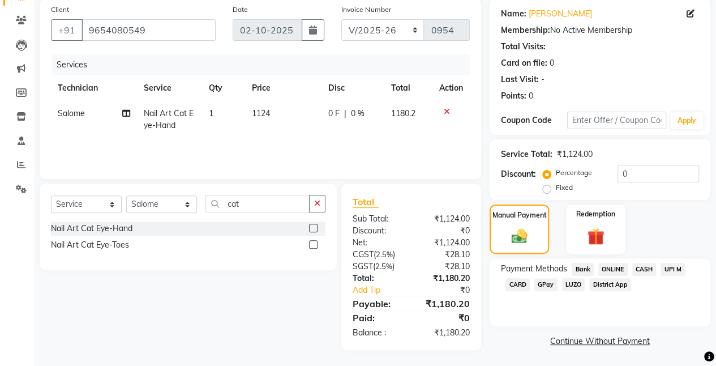
click at [610, 267] on span "ONLINE" at bounding box center [612, 269] width 29 height 13
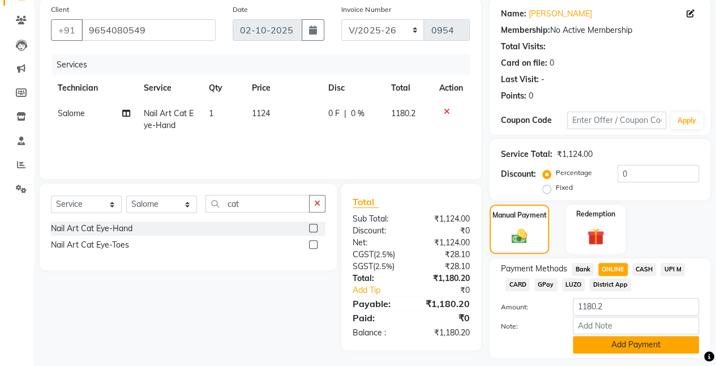
click at [590, 347] on button "Add Payment" at bounding box center [636, 345] width 126 height 18
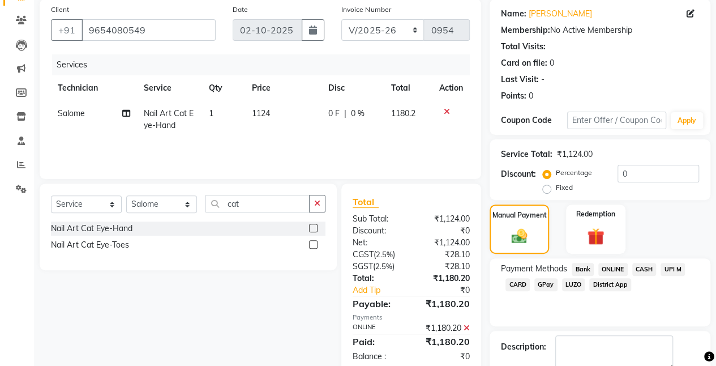
scroll to position [149, 0]
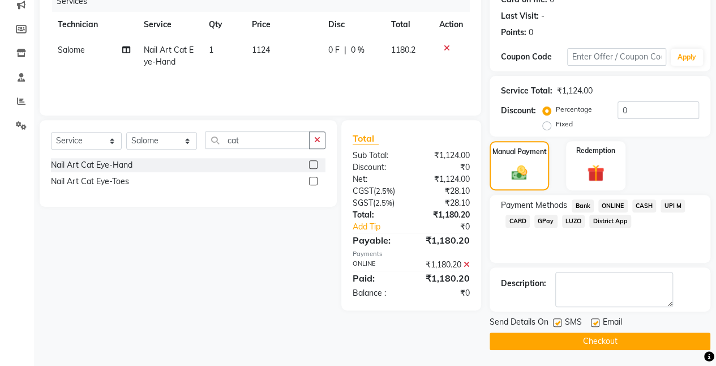
click at [512, 342] on button "Checkout" at bounding box center [600, 341] width 221 height 18
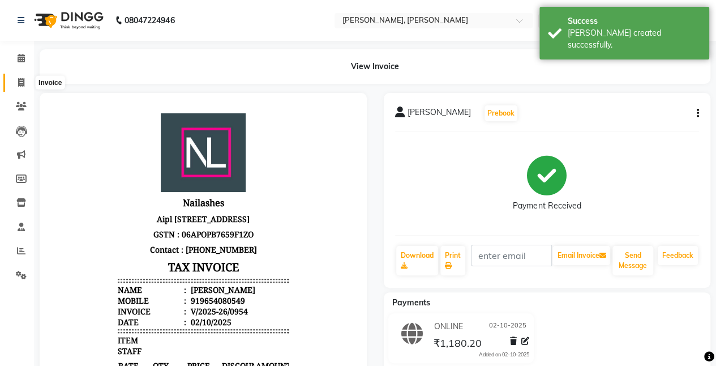
click at [17, 77] on span at bounding box center [21, 82] width 20 height 13
select select "service"
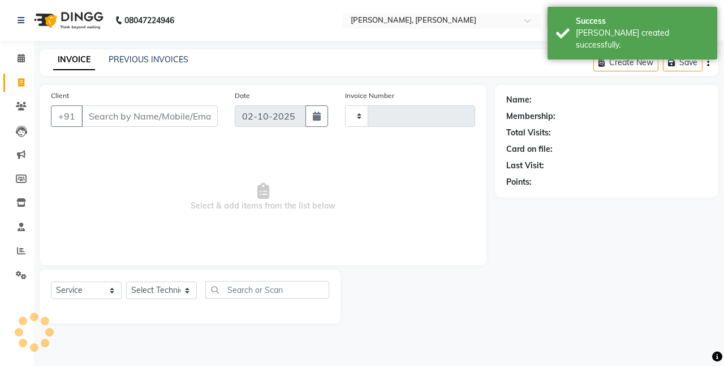
type input "0955"
select select "5749"
click at [105, 114] on input "Client" at bounding box center [149, 116] width 136 height 22
type input "5"
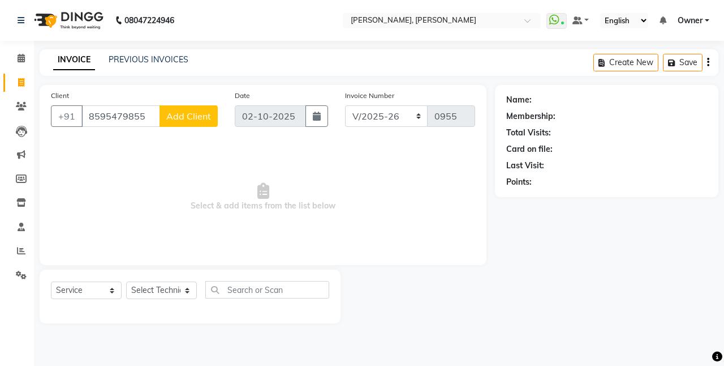
type input "8595479855"
click at [178, 115] on span "Add Client" at bounding box center [188, 115] width 45 height 11
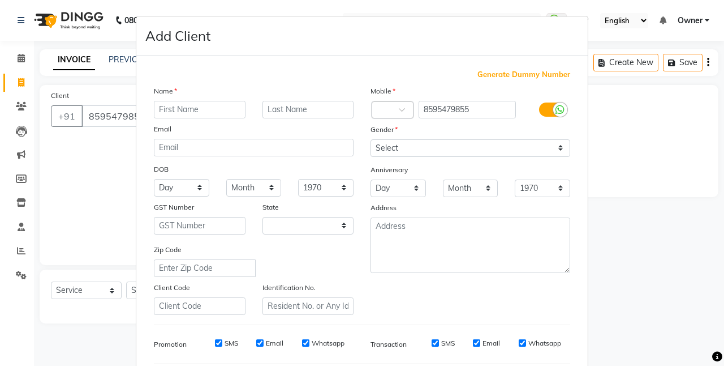
select select "21"
click at [192, 106] on input "text" at bounding box center [200, 110] width 92 height 18
type input "Raaga"
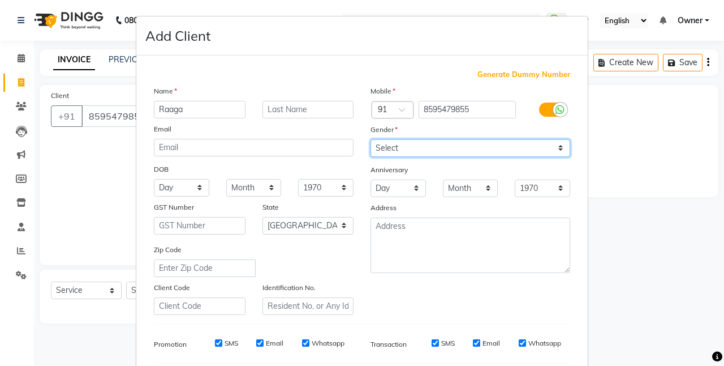
click at [401, 142] on select "Select [DEMOGRAPHIC_DATA] [DEMOGRAPHIC_DATA] Other Prefer Not To Say" at bounding box center [471, 148] width 200 height 18
select select "[DEMOGRAPHIC_DATA]"
click at [371, 139] on select "Select [DEMOGRAPHIC_DATA] [DEMOGRAPHIC_DATA] Other Prefer Not To Say" at bounding box center [471, 148] width 200 height 18
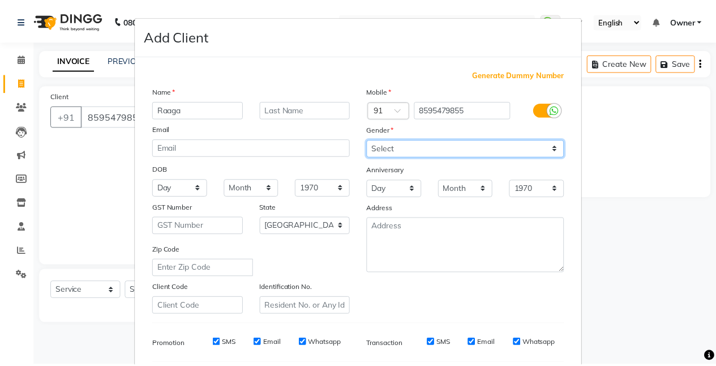
scroll to position [155, 0]
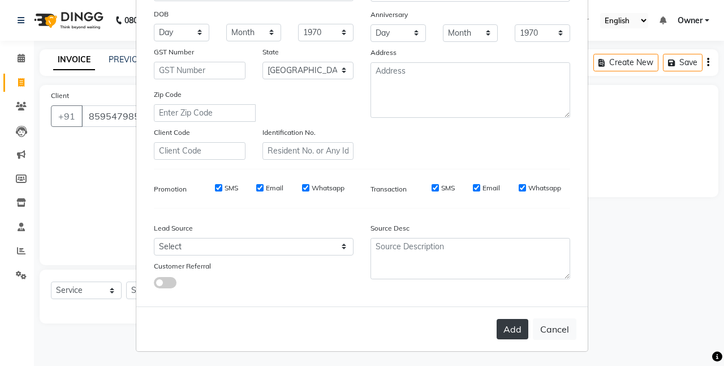
click at [516, 329] on button "Add" at bounding box center [513, 329] width 32 height 20
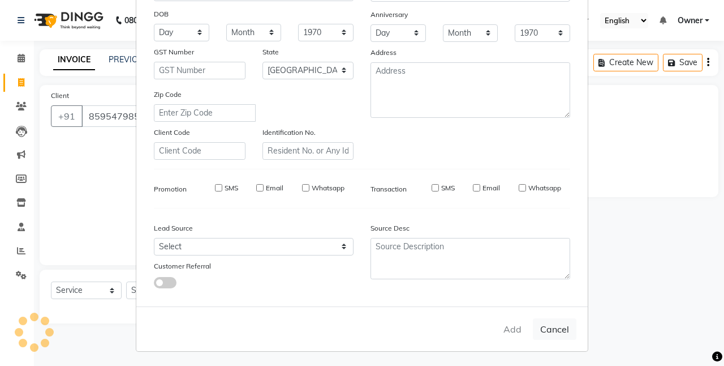
select select
select select "null"
select select
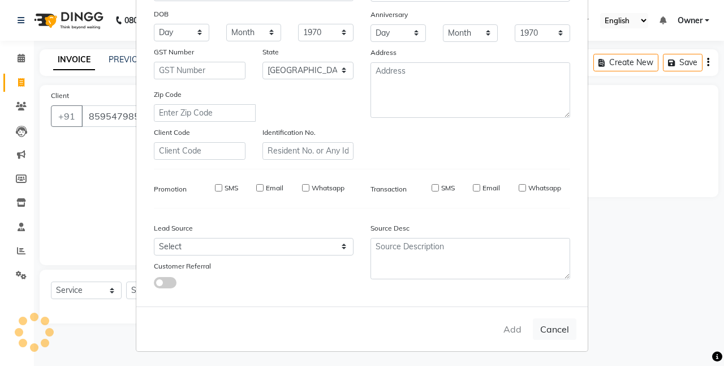
select select
checkbox input "false"
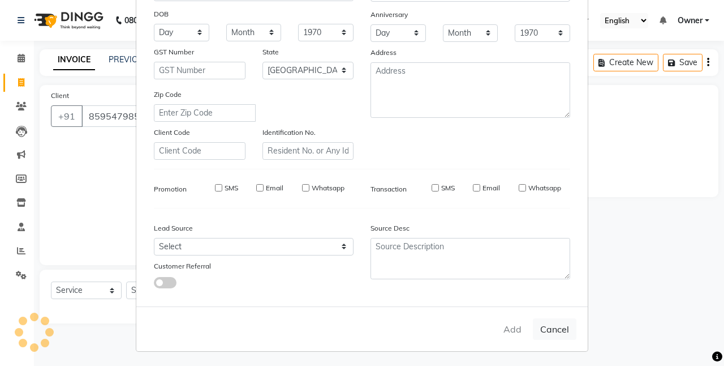
checkbox input "false"
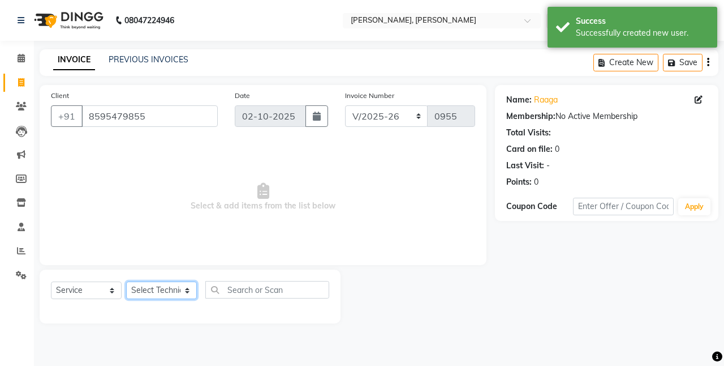
click at [153, 292] on select "Select Technician [PERSON_NAME] Chetan Manager [PERSON_NAME] Owner [PERSON_NAME…" at bounding box center [161, 290] width 71 height 18
select select "39728"
click at [126, 281] on select "Select Technician [PERSON_NAME] Chetan Manager [PERSON_NAME] Owner [PERSON_NAME…" at bounding box center [161, 290] width 71 height 18
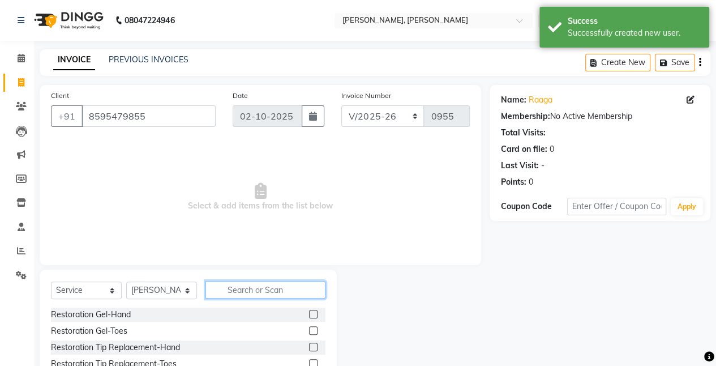
click at [235, 292] on input "text" at bounding box center [265, 290] width 120 height 18
click at [237, 286] on input "text" at bounding box center [265, 290] width 120 height 18
type input "a"
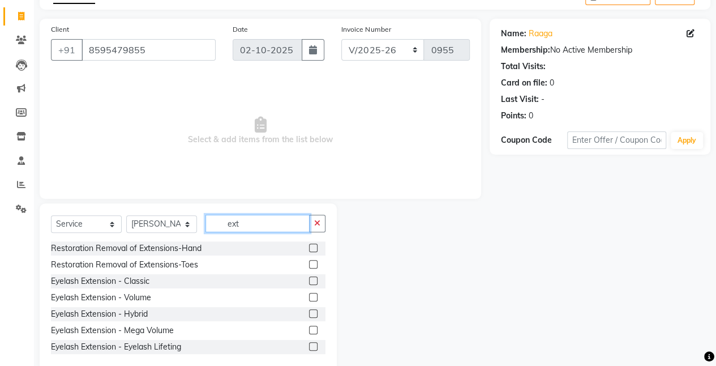
scroll to position [66, 0]
click at [272, 217] on input "ext" at bounding box center [257, 223] width 104 height 18
type input "e"
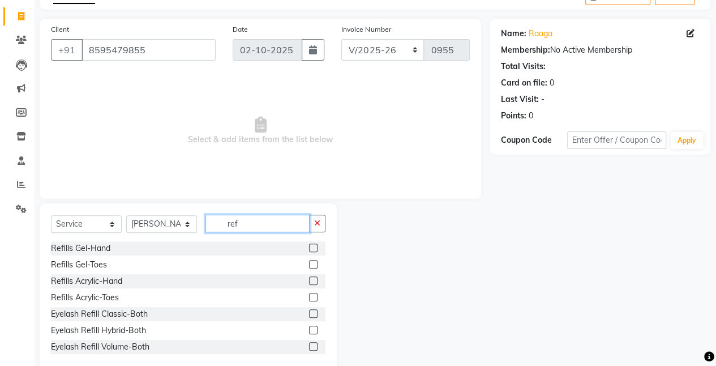
type input "ref"
click at [309, 281] on label at bounding box center [313, 280] width 8 height 8
click at [309, 281] on input "checkbox" at bounding box center [312, 280] width 7 height 7
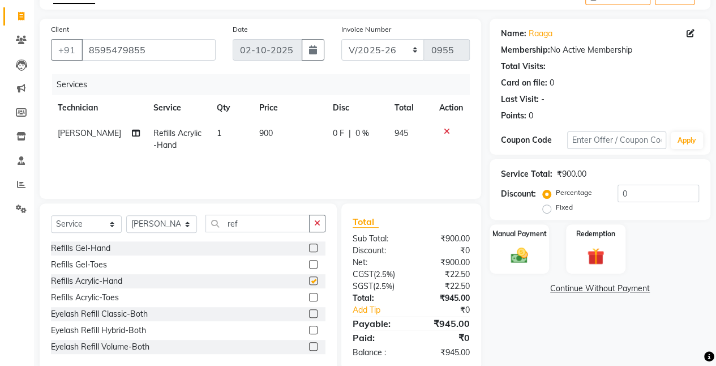
checkbox input "false"
click at [266, 130] on span "900" at bounding box center [266, 133] width 14 height 10
select select "39728"
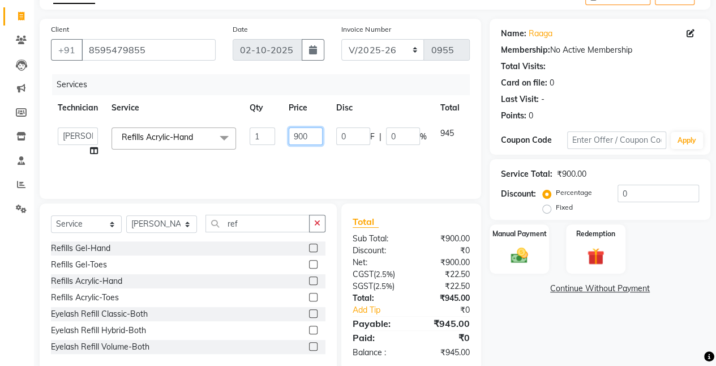
click at [311, 137] on input "900" at bounding box center [306, 136] width 34 height 18
type input "9"
click at [311, 137] on input "number" at bounding box center [306, 136] width 34 height 18
click at [306, 132] on input "number" at bounding box center [306, 136] width 34 height 18
type input "2248"
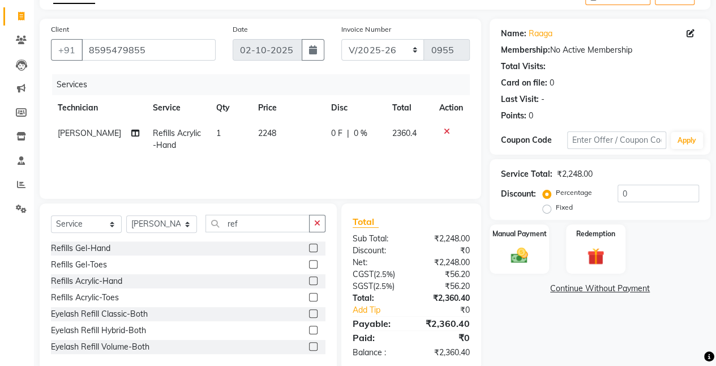
drag, startPoint x: 301, startPoint y: 161, endPoint x: 229, endPoint y: 166, distance: 72.7
click at [229, 166] on div "Services Technician Service Qty Price Disc Total Action [PERSON_NAME] Refills A…" at bounding box center [260, 130] width 419 height 113
click at [259, 222] on input "ref" at bounding box center [257, 223] width 104 height 18
type input "r"
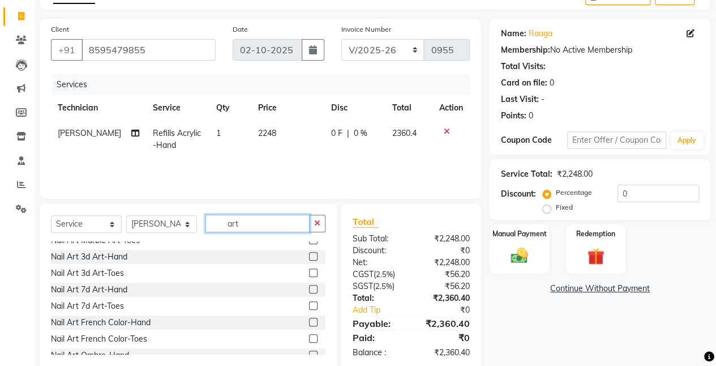
scroll to position [119, 0]
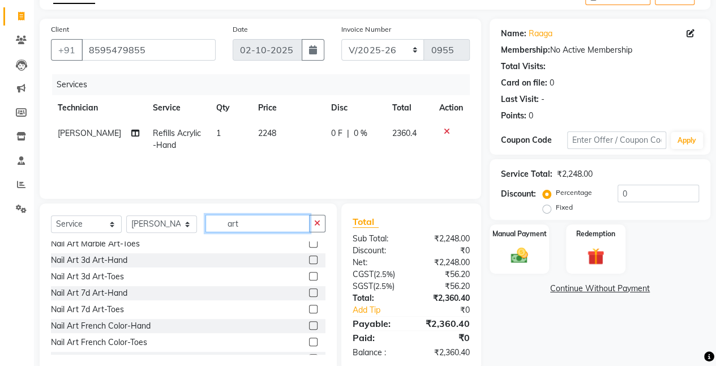
type input "art"
click at [309, 325] on label at bounding box center [313, 325] width 8 height 8
click at [309, 325] on input "checkbox" at bounding box center [312, 325] width 7 height 7
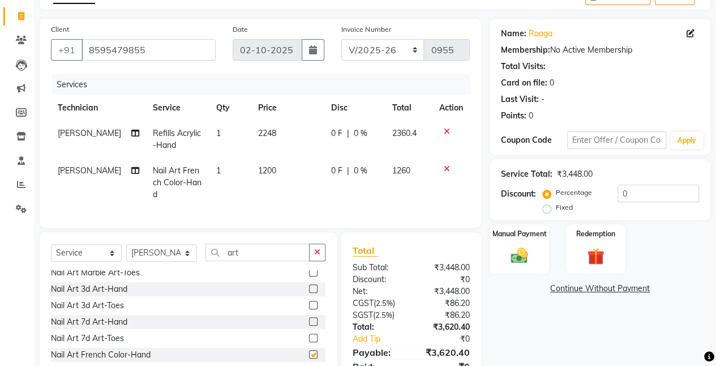
checkbox input "false"
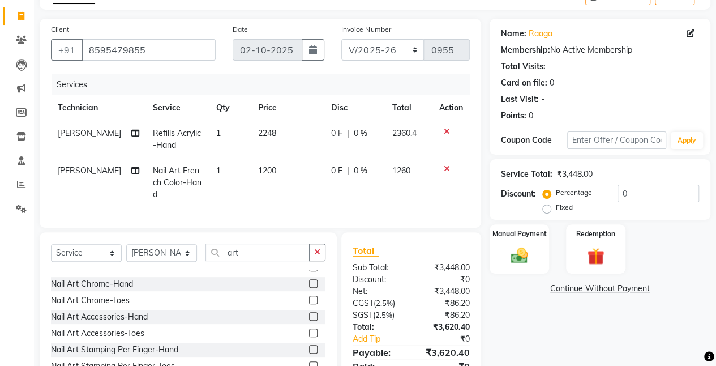
scroll to position [256, 0]
drag, startPoint x: 252, startPoint y: 335, endPoint x: 302, endPoint y: 347, distance: 51.3
click at [309, 347] on label at bounding box center [313, 348] width 8 height 8
click at [309, 347] on input "checkbox" at bounding box center [312, 348] width 7 height 7
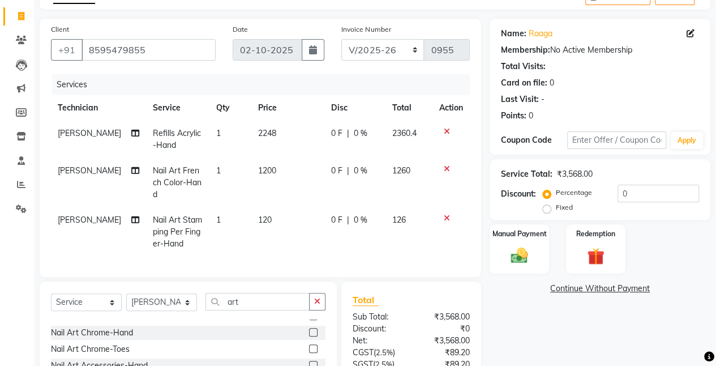
checkbox input "false"
click at [445, 168] on icon at bounding box center [447, 169] width 6 height 8
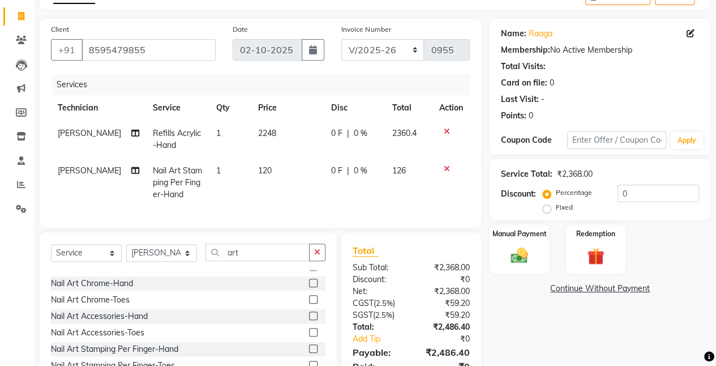
click at [262, 168] on span "120" at bounding box center [265, 170] width 14 height 10
select select "39728"
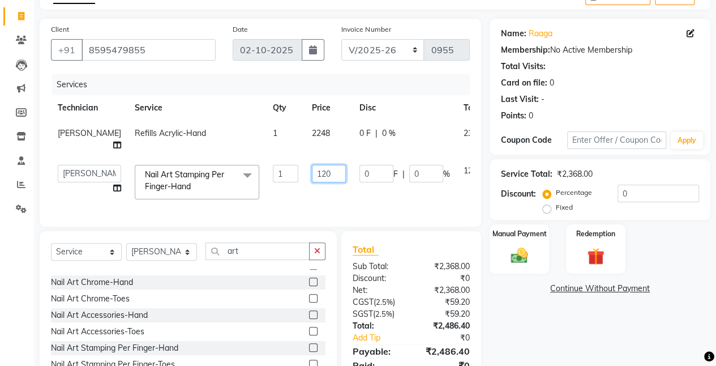
click at [312, 174] on input "120" at bounding box center [329, 174] width 34 height 18
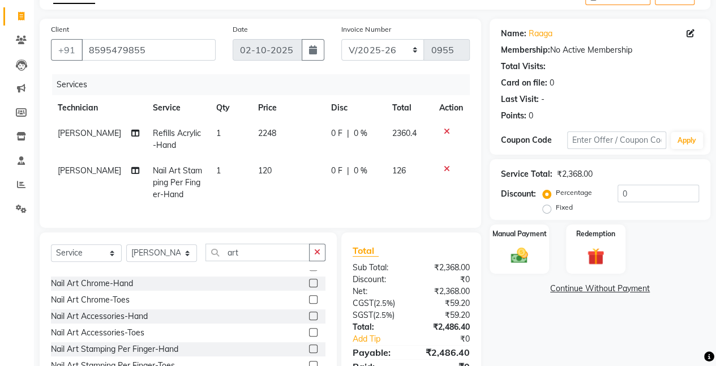
click at [308, 136] on td "2248" at bounding box center [287, 139] width 73 height 37
select select "39728"
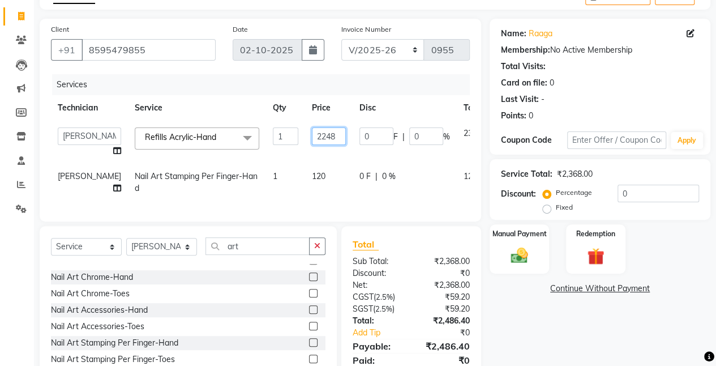
drag, startPoint x: 328, startPoint y: 135, endPoint x: 312, endPoint y: 135, distance: 16.4
click at [312, 135] on td "2248" at bounding box center [329, 142] width 48 height 43
click at [312, 135] on input "2248" at bounding box center [329, 136] width 34 height 18
type input "2"
type input "1124"
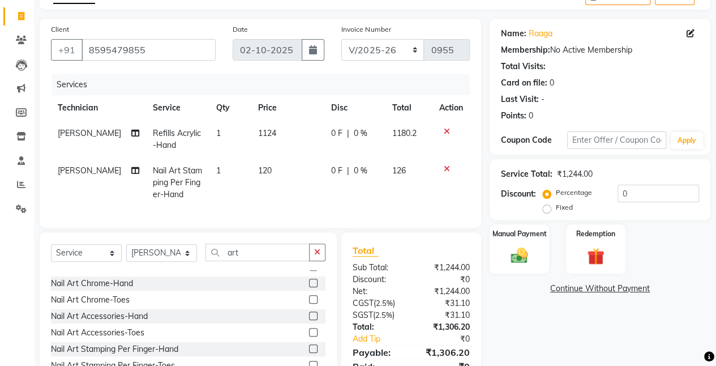
click at [302, 179] on td "120" at bounding box center [287, 182] width 73 height 49
select select "39728"
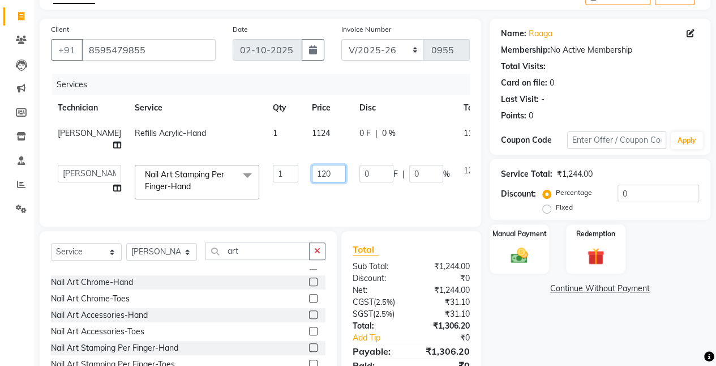
click at [312, 175] on input "120" at bounding box center [329, 174] width 34 height 18
type input "1"
click at [317, 173] on input "2249" at bounding box center [329, 174] width 34 height 18
type input "2248"
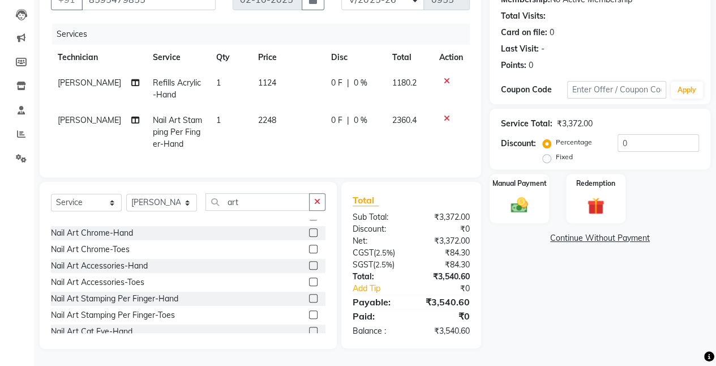
click at [500, 256] on div "Name: Raaga Membership: No Active Membership Total Visits: Card on file: 0 Last…" at bounding box center [604, 158] width 229 height 380
click at [522, 198] on img at bounding box center [519, 205] width 29 height 20
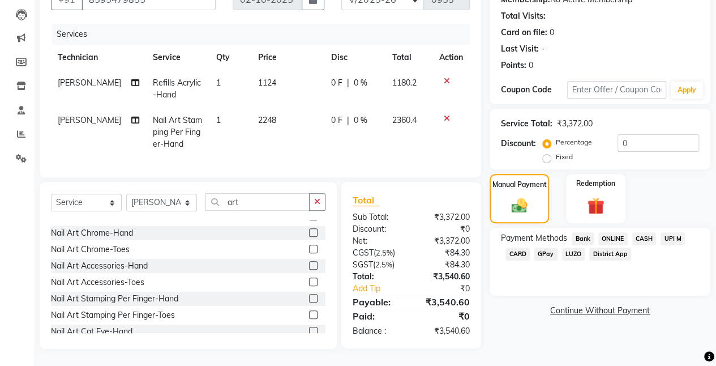
click at [647, 232] on span "CASH" at bounding box center [644, 238] width 24 height 13
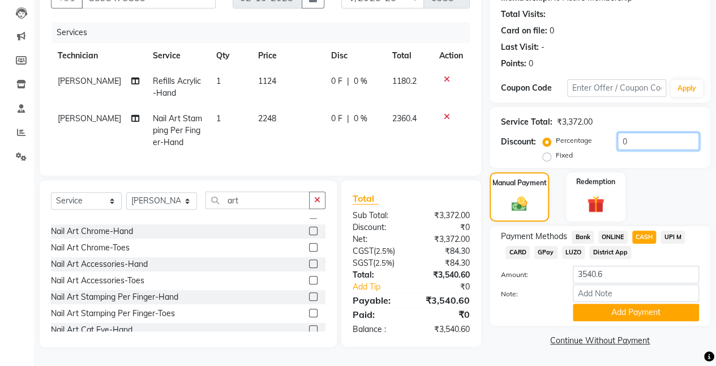
click at [644, 136] on input "0" at bounding box center [657, 141] width 81 height 18
type input "10"
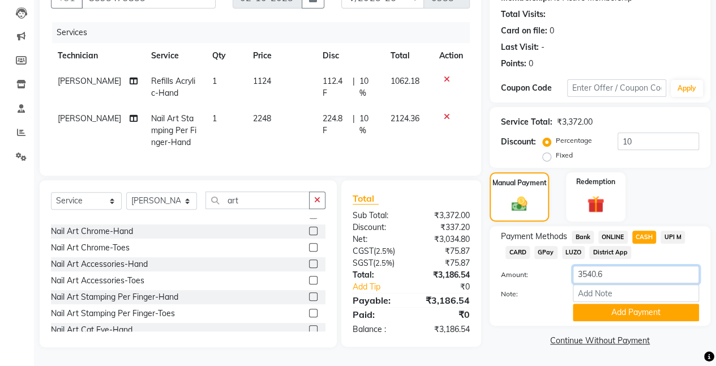
click at [606, 268] on input "3540.6" at bounding box center [636, 274] width 126 height 18
click at [255, 76] on span "1124" at bounding box center [262, 81] width 18 height 10
select select "39728"
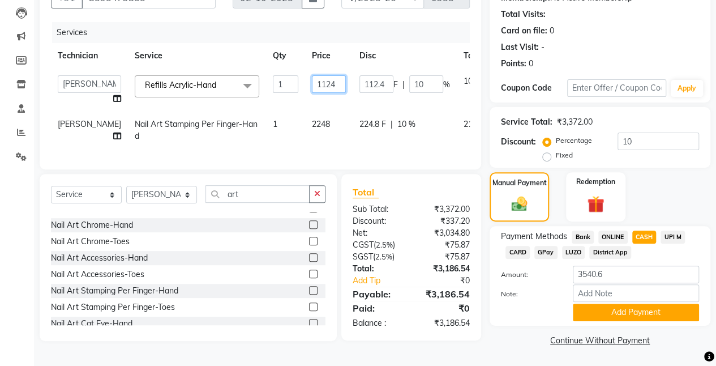
click at [312, 83] on input "1124" at bounding box center [329, 84] width 34 height 18
type input "1224"
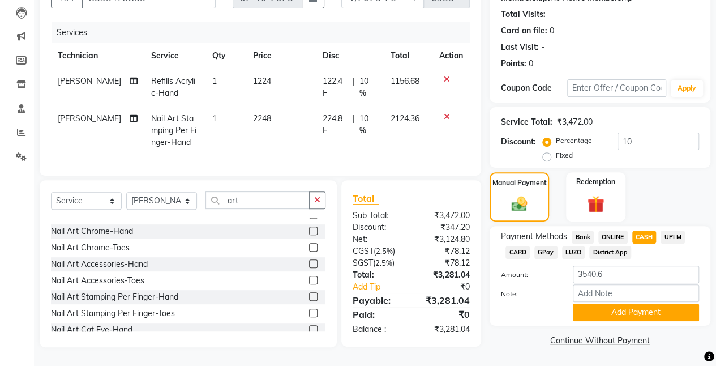
click at [531, 337] on link "Continue Without Payment" at bounding box center [600, 340] width 216 height 12
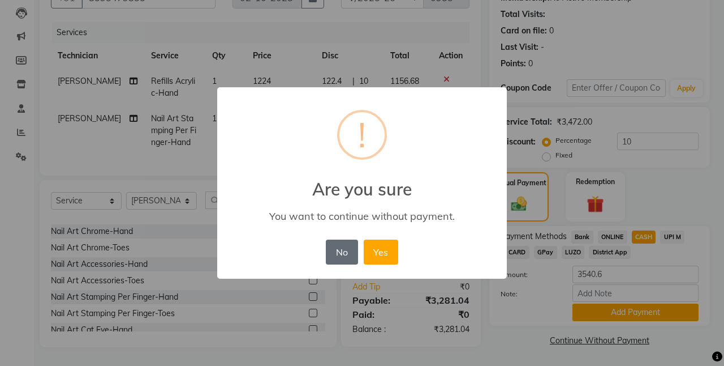
click at [345, 256] on button "No" at bounding box center [342, 251] width 32 height 25
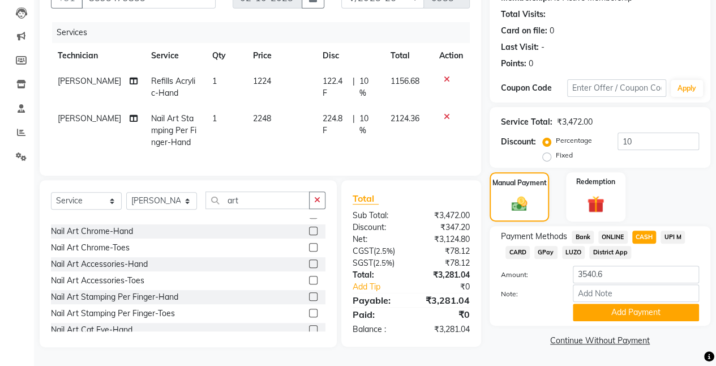
click at [264, 80] on span "1224" at bounding box center [262, 81] width 18 height 10
select select "39728"
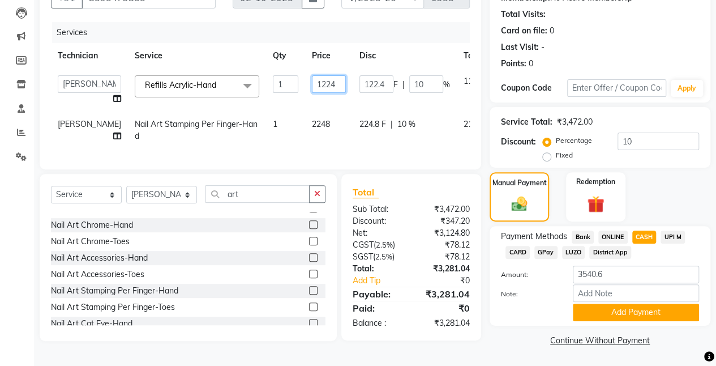
click at [319, 86] on input "1224" at bounding box center [329, 84] width 34 height 18
type input "1200"
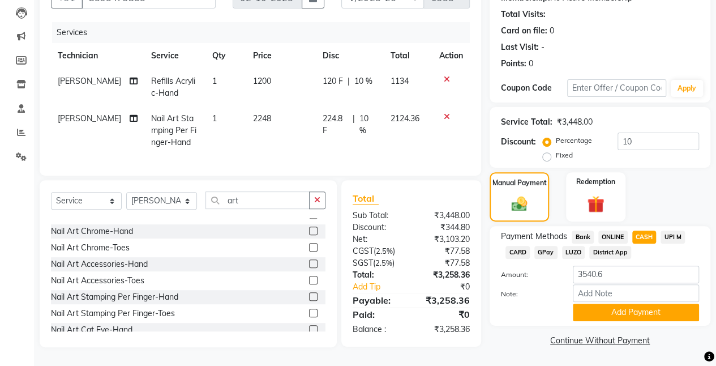
click at [522, 334] on link "Continue Without Payment" at bounding box center [600, 340] width 216 height 12
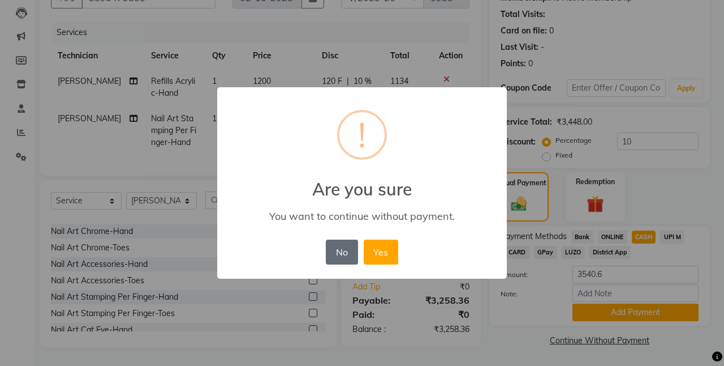
click at [345, 256] on button "No" at bounding box center [342, 251] width 32 height 25
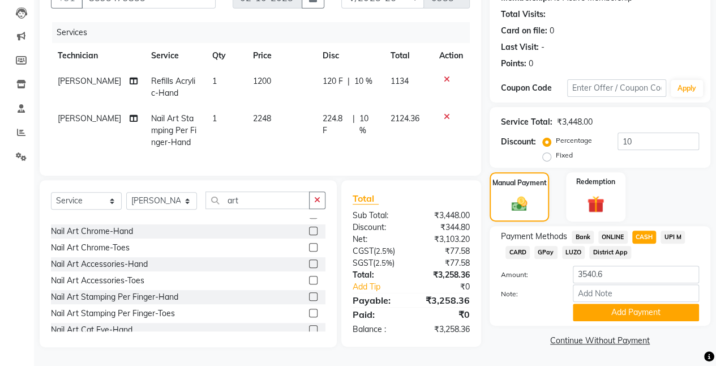
click at [264, 117] on span "2248" at bounding box center [262, 118] width 18 height 10
select select "39728"
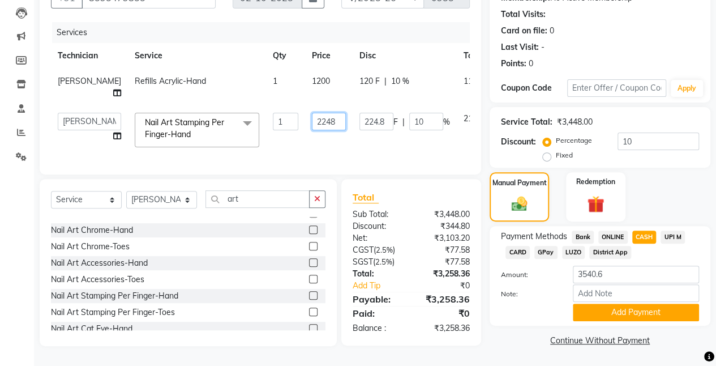
click at [316, 119] on input "2248" at bounding box center [329, 122] width 34 height 18
type input "2200"
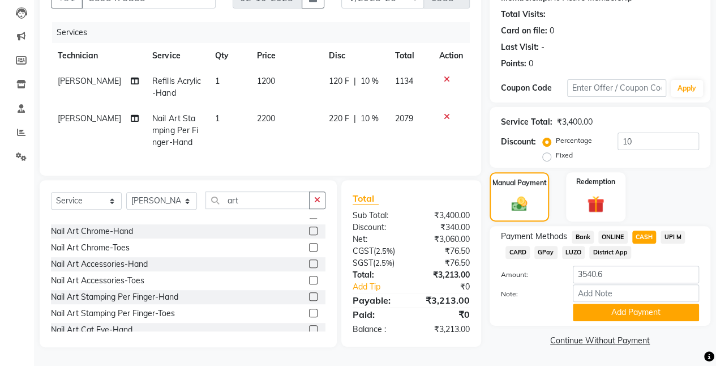
click at [531, 341] on link "Continue Without Payment" at bounding box center [600, 340] width 216 height 12
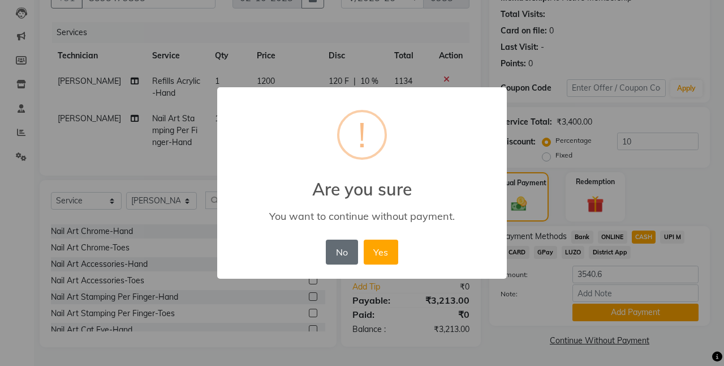
click at [343, 246] on button "No" at bounding box center [342, 251] width 32 height 25
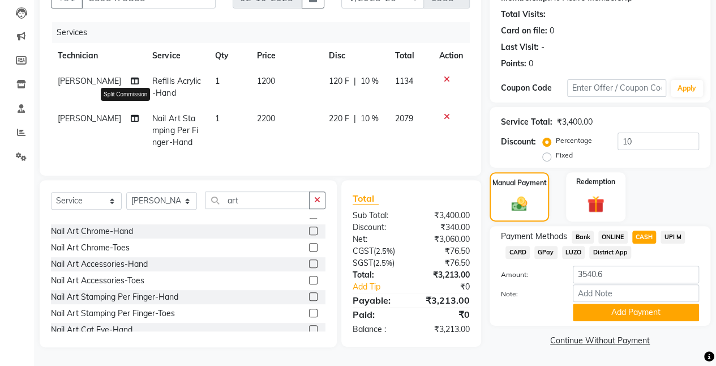
click at [131, 117] on icon at bounding box center [135, 118] width 8 height 8
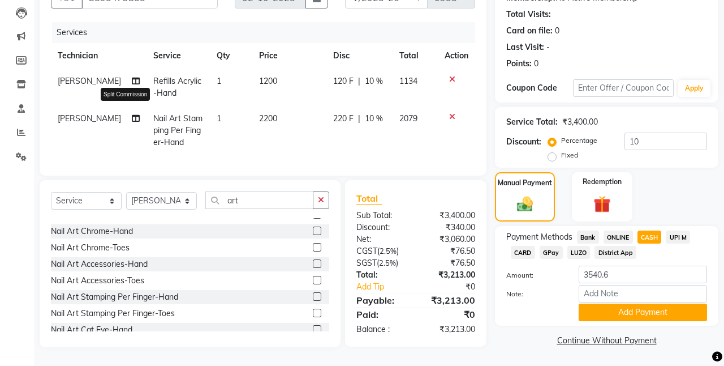
select select "39728"
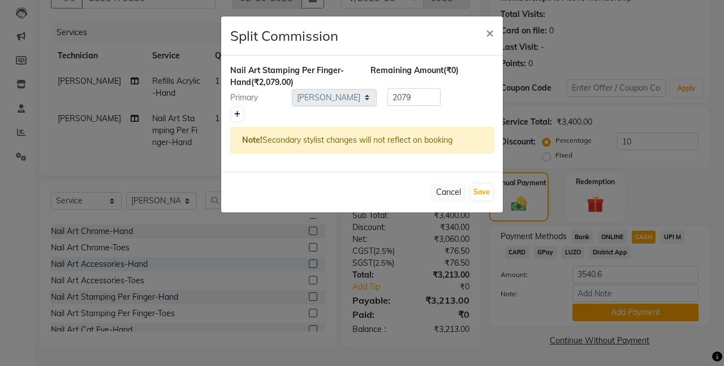
click at [234, 115] on icon at bounding box center [237, 114] width 6 height 7
type input "1039.5"
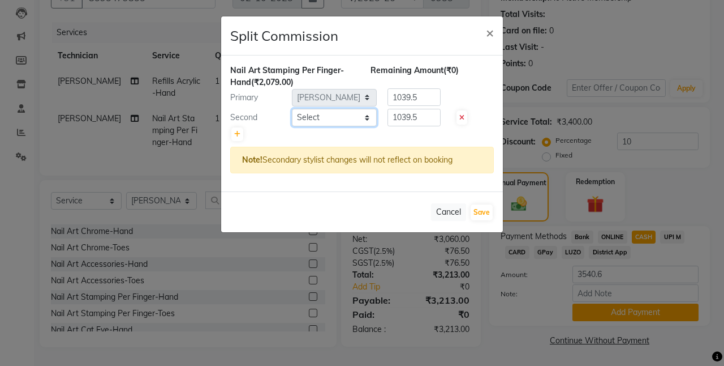
click at [315, 124] on select "Select [PERSON_NAME] Chetan Manager [PERSON_NAME] Owner [PERSON_NAME] [PERSON_N…" at bounding box center [334, 118] width 85 height 18
select select "39727"
click at [292, 109] on select "Select [PERSON_NAME] Chetan Manager [PERSON_NAME] Owner [PERSON_NAME] [PERSON_N…" at bounding box center [334, 118] width 85 height 18
click at [480, 213] on button "Save" at bounding box center [482, 212] width 22 height 16
select select "Select"
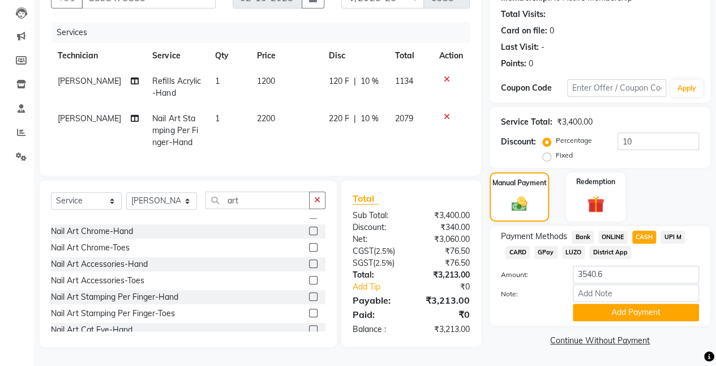
click at [267, 79] on span "1200" at bounding box center [266, 81] width 18 height 10
select select "39728"
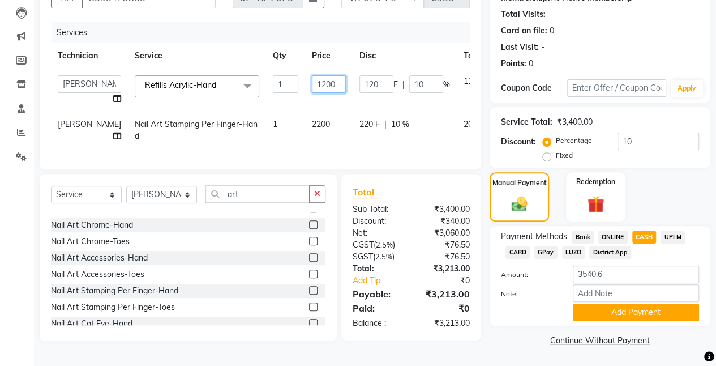
click at [316, 84] on input "1200" at bounding box center [329, 84] width 34 height 18
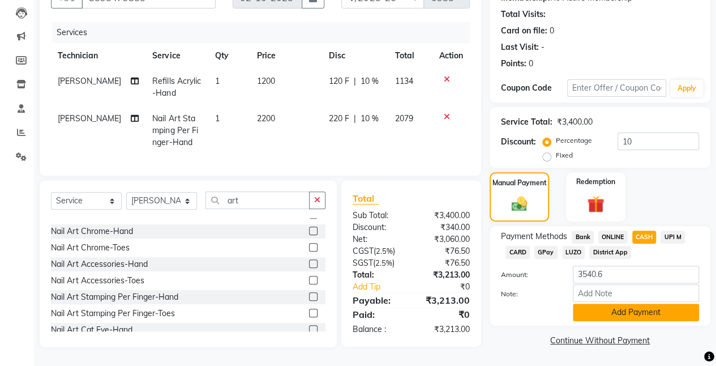
click at [583, 312] on button "Add Payment" at bounding box center [636, 312] width 126 height 18
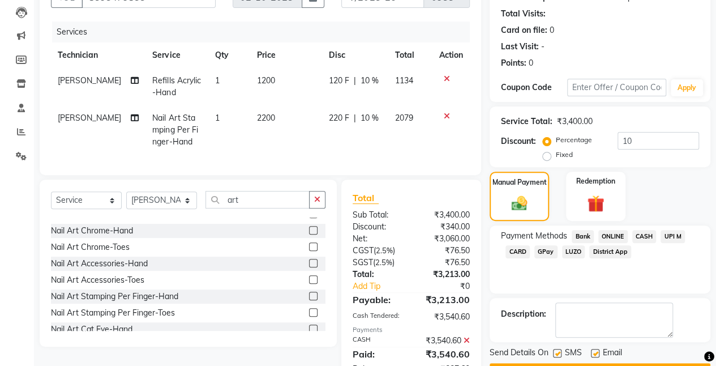
scroll to position [173, 0]
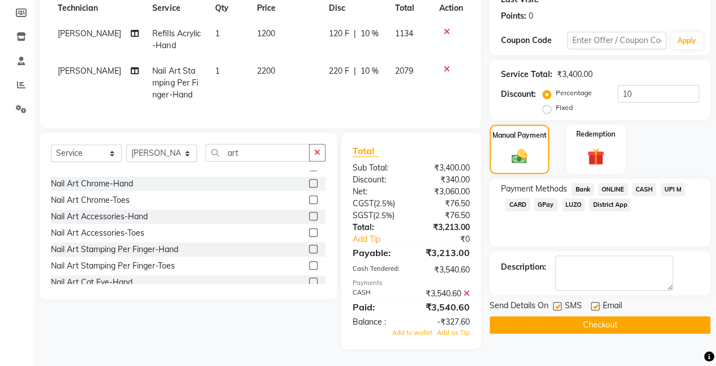
click at [466, 295] on icon at bounding box center [467, 293] width 6 height 8
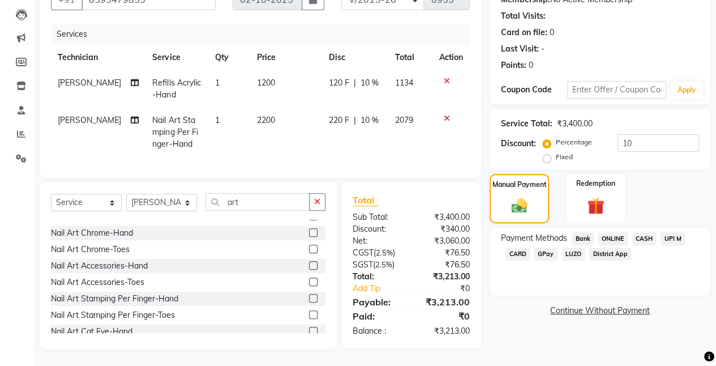
click at [642, 232] on span "CASH" at bounding box center [644, 238] width 24 height 13
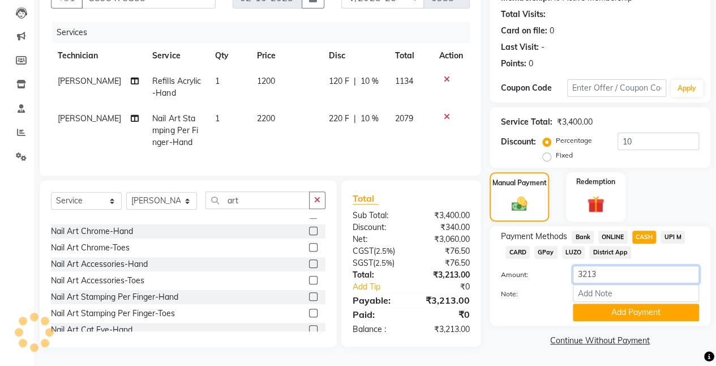
click at [610, 267] on input "3213" at bounding box center [636, 274] width 126 height 18
click at [602, 303] on button "Add Payment" at bounding box center [636, 312] width 126 height 18
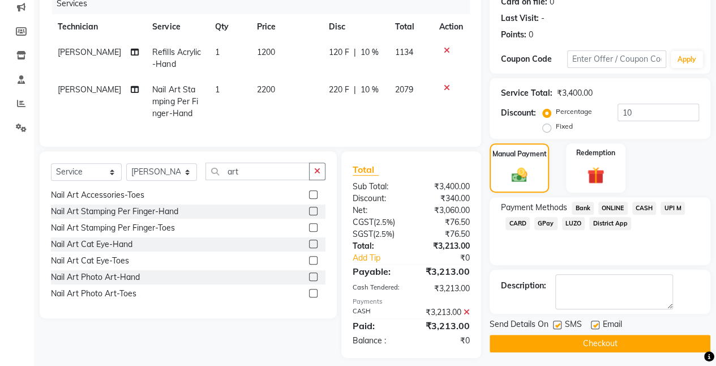
scroll to position [164, 0]
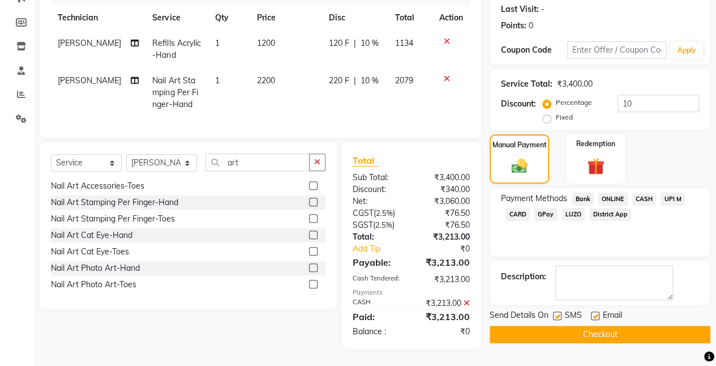
click at [565, 325] on button "Checkout" at bounding box center [600, 334] width 221 height 18
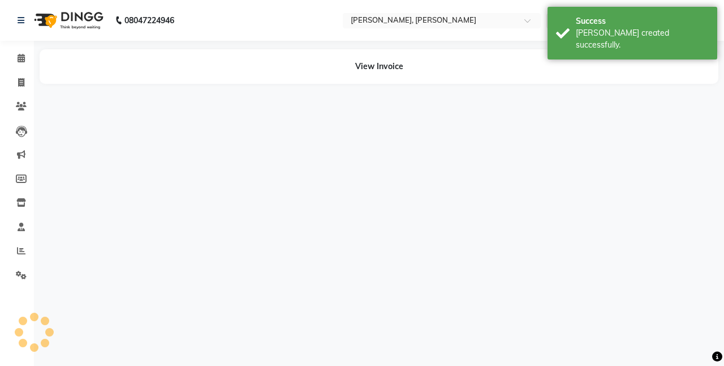
select select "39728"
select select "39727"
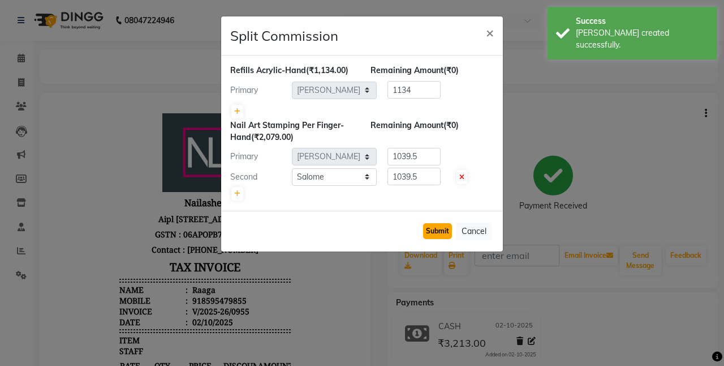
click at [439, 234] on button "Submit" at bounding box center [437, 231] width 29 height 16
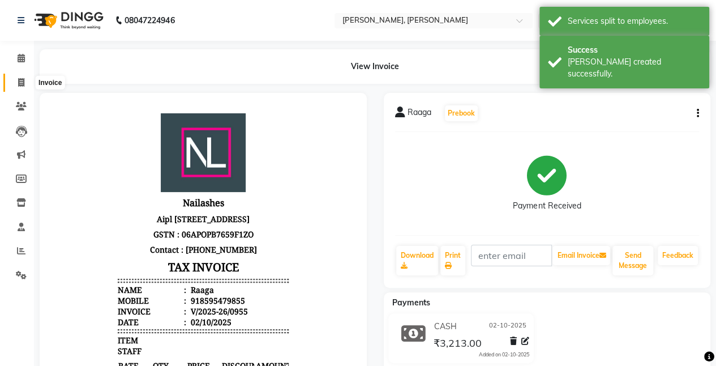
click at [22, 84] on icon at bounding box center [21, 82] width 6 height 8
select select "service"
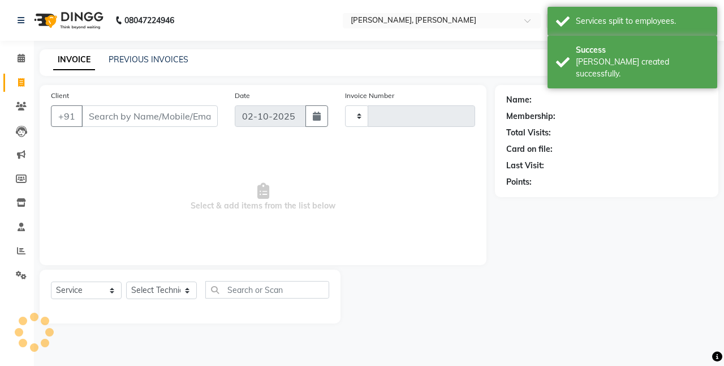
type input "0956"
select select "5749"
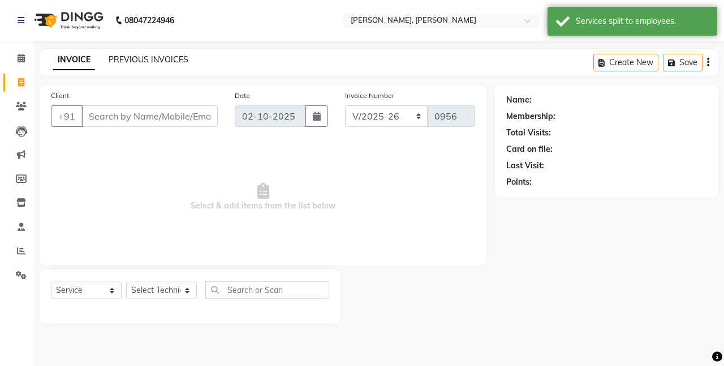
click at [144, 54] on link "PREVIOUS INVOICES" at bounding box center [149, 59] width 80 height 10
